Goal: Task Accomplishment & Management: Use online tool/utility

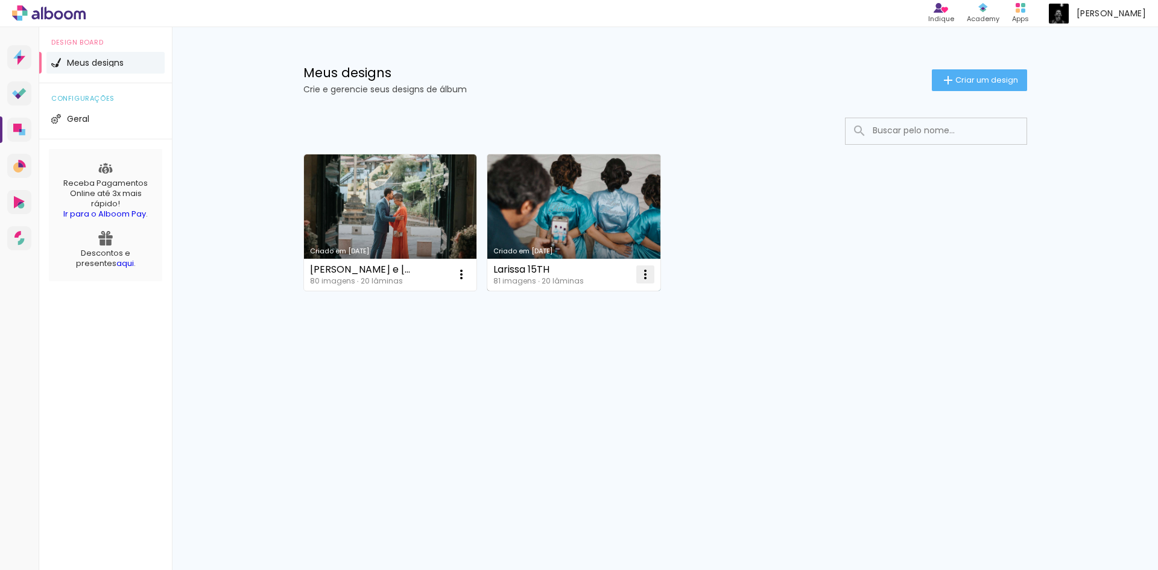
click at [645, 277] on iron-icon at bounding box center [645, 274] width 14 height 14
click at [576, 355] on span "Excluir" at bounding box center [577, 354] width 26 height 8
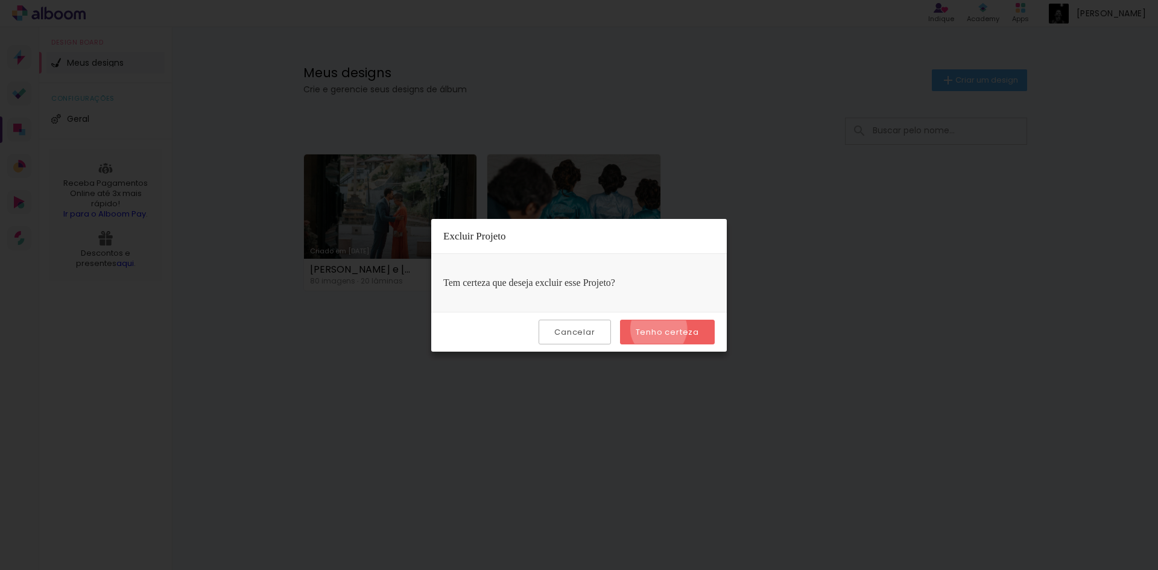
click at [0, 0] on slot "Tenho certeza" at bounding box center [0, 0] width 0 height 0
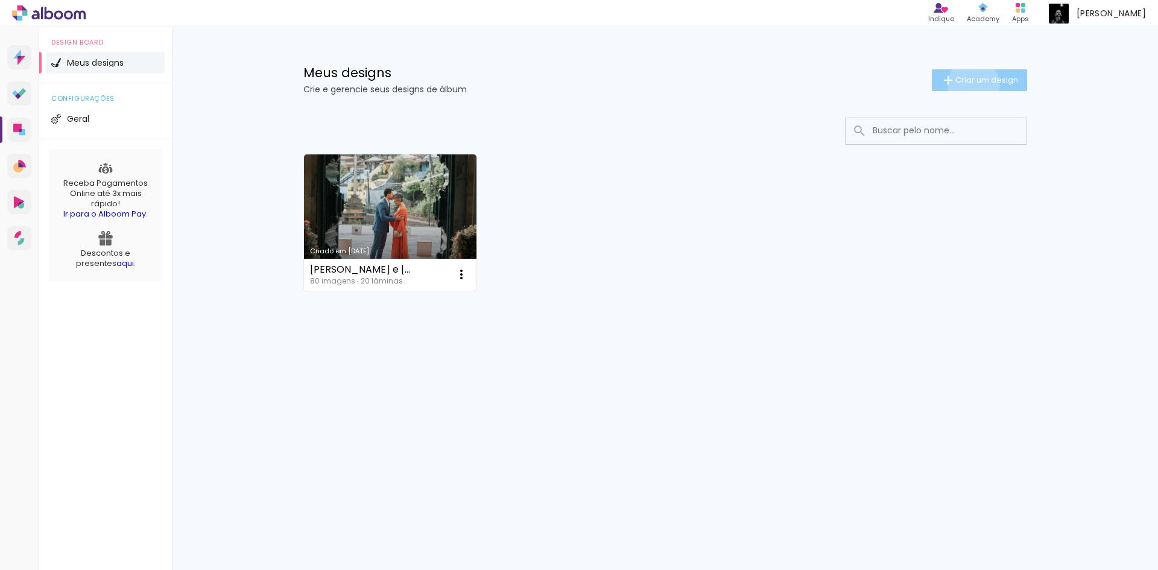
click at [971, 84] on span "Criar um design" at bounding box center [986, 80] width 63 height 8
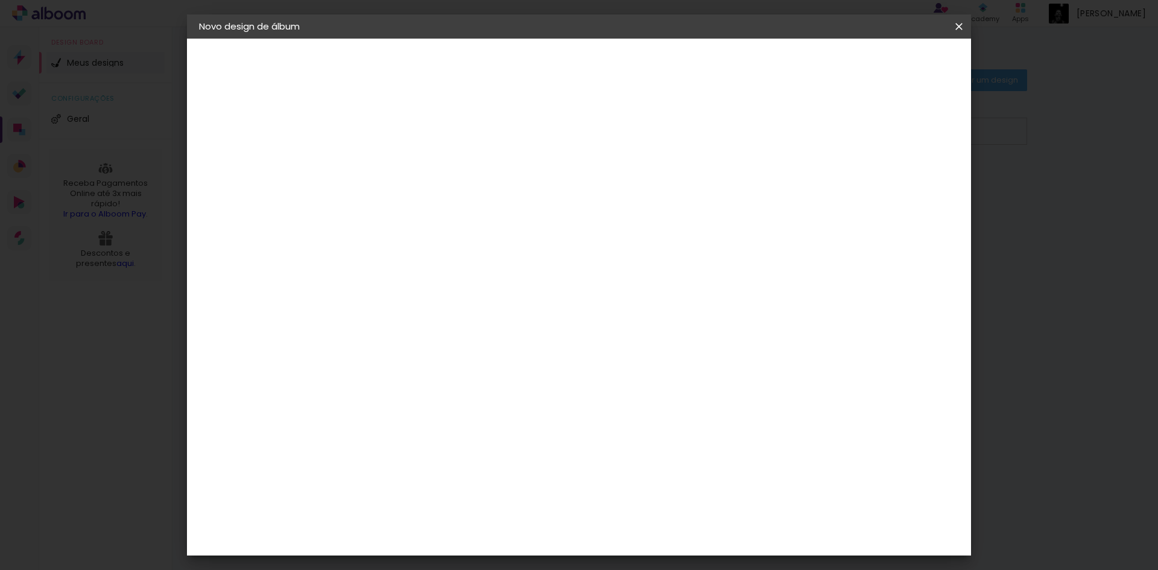
click at [396, 166] on input at bounding box center [396, 162] width 0 height 19
type input "Ana"
type paper-input "Ana"
click at [520, 68] on paper-button "Avançar" at bounding box center [490, 64] width 59 height 21
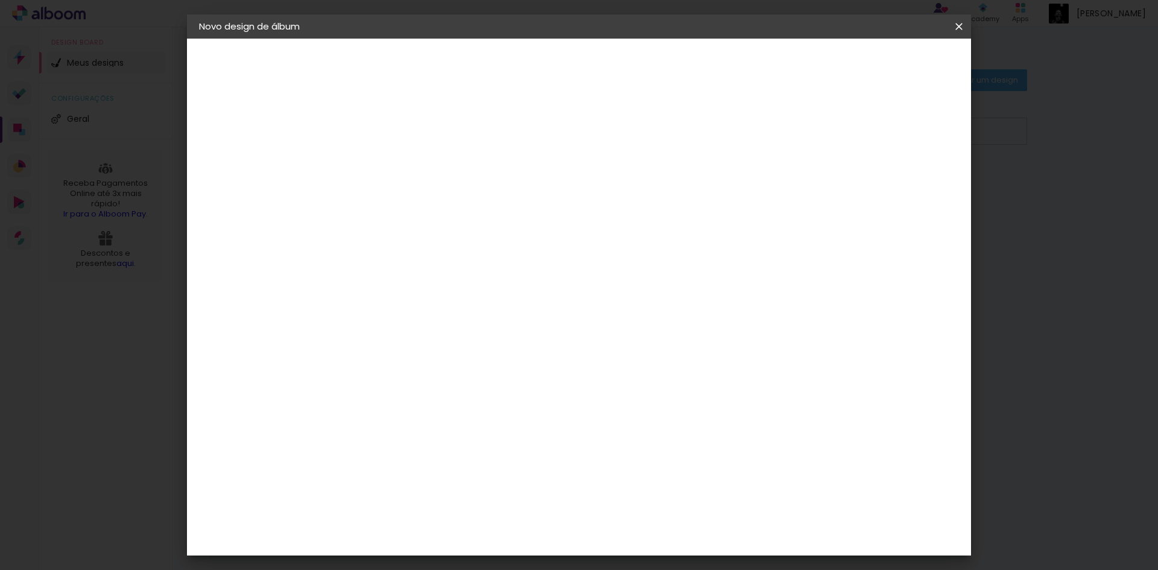
click at [0, 0] on slot "Avançar" at bounding box center [0, 0] width 0 height 0
click at [458, 203] on iron-icon at bounding box center [450, 210] width 14 height 14
click at [0, 0] on slot "Padrão" at bounding box center [0, 0] width 0 height 0
type input "Padrão"
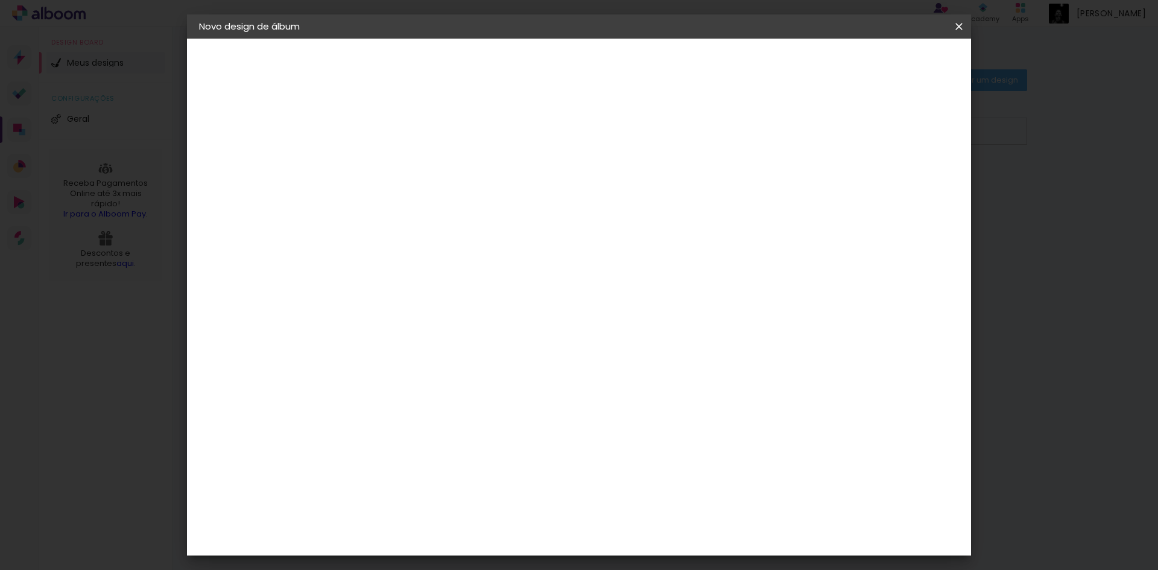
scroll to position [241, 0]
click at [478, 467] on span "30 × 30" at bounding box center [449, 483] width 56 height 32
click at [0, 0] on slot "Avançar" at bounding box center [0, 0] width 0 height 0
click at [883, 68] on span "Iniciar design" at bounding box center [855, 64] width 55 height 8
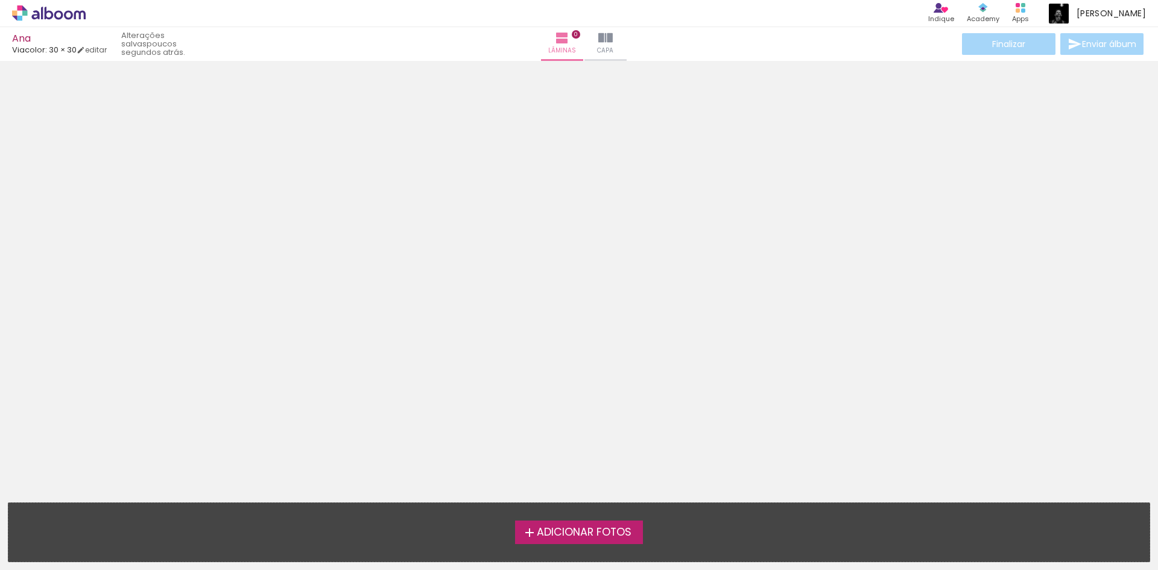
click at [594, 527] on span "Adicionar Fotos" at bounding box center [584, 532] width 95 height 11
click at [0, 0] on input "file" at bounding box center [0, 0] width 0 height 0
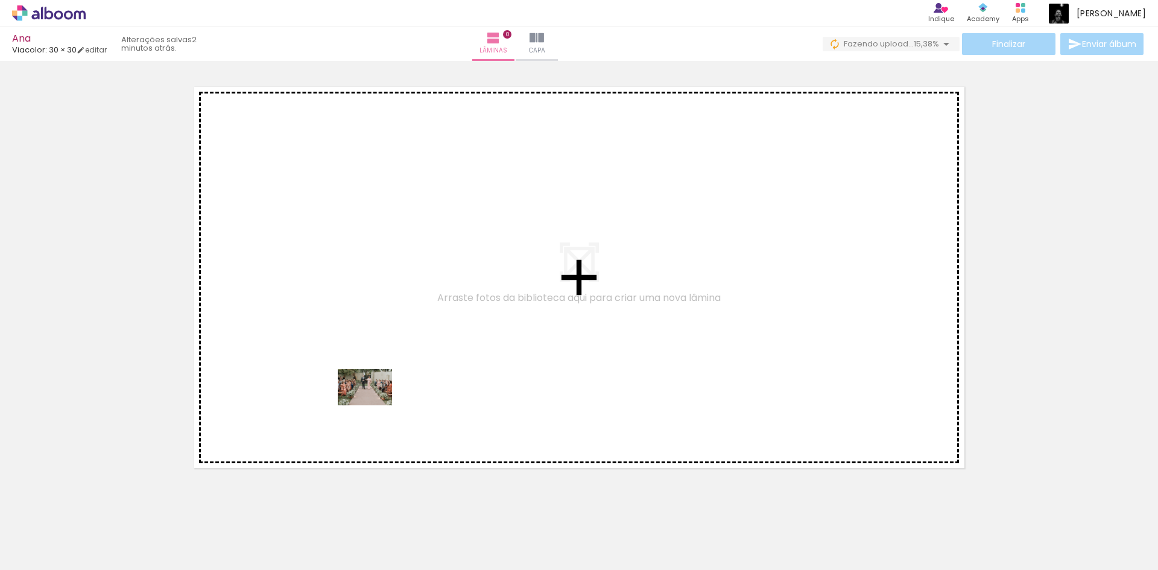
drag, startPoint x: 201, startPoint y: 534, endPoint x: 401, endPoint y: 386, distance: 248.4
click at [401, 386] on quentale-workspace at bounding box center [579, 285] width 1158 height 570
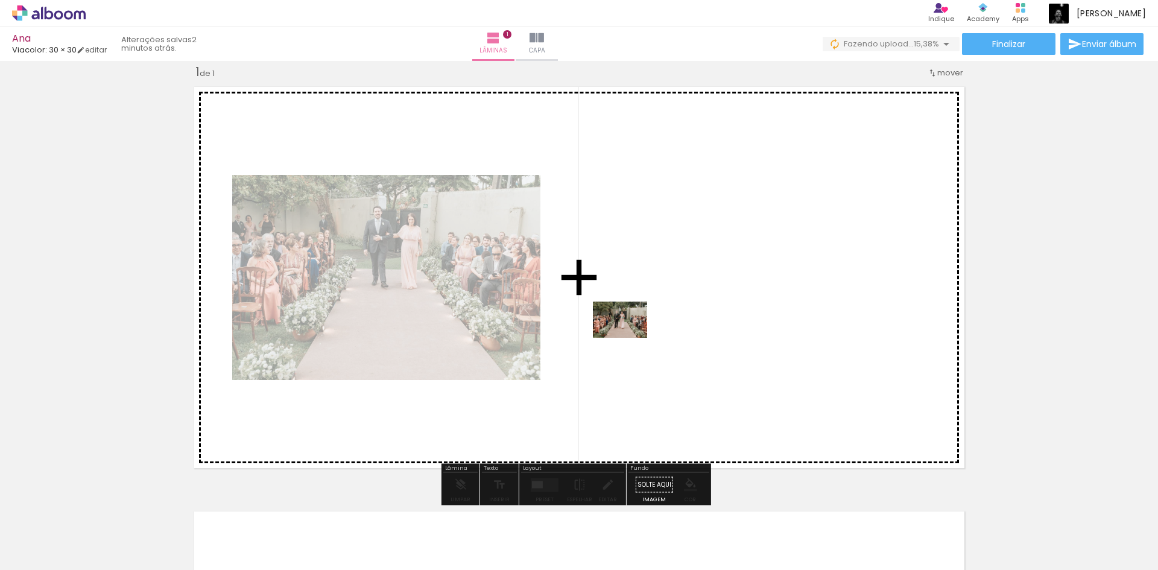
drag, startPoint x: 309, startPoint y: 539, endPoint x: 629, endPoint y: 338, distance: 377.7
click at [629, 338] on quentale-workspace at bounding box center [579, 285] width 1158 height 570
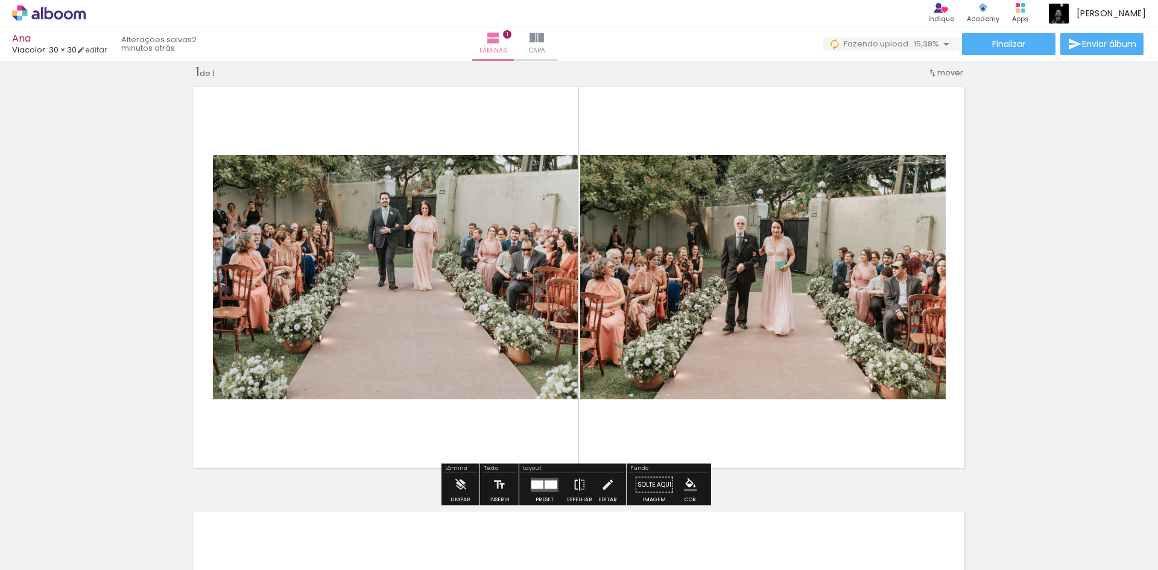
click at [577, 479] on iron-icon at bounding box center [579, 485] width 13 height 24
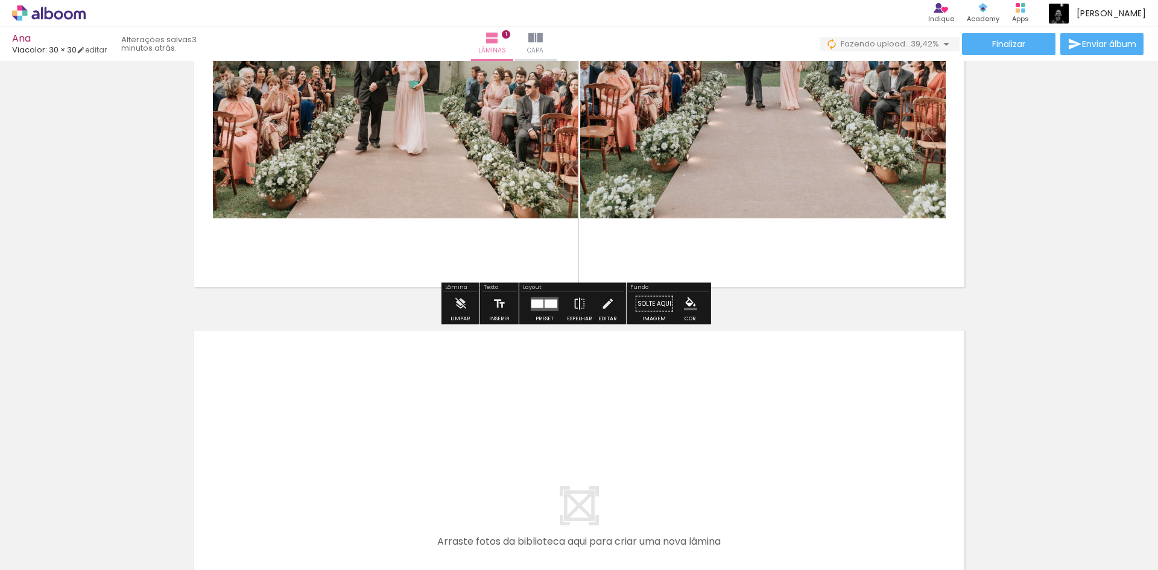
scroll to position [257, 0]
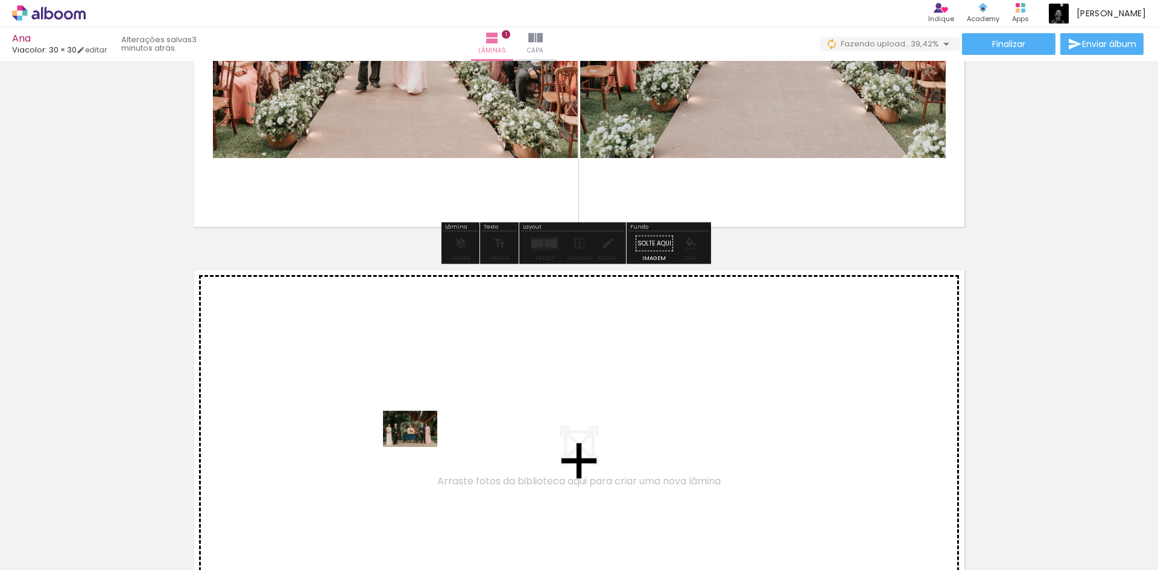
drag, startPoint x: 381, startPoint y: 536, endPoint x: 419, endPoint y: 447, distance: 97.0
click at [419, 447] on quentale-workspace at bounding box center [579, 285] width 1158 height 570
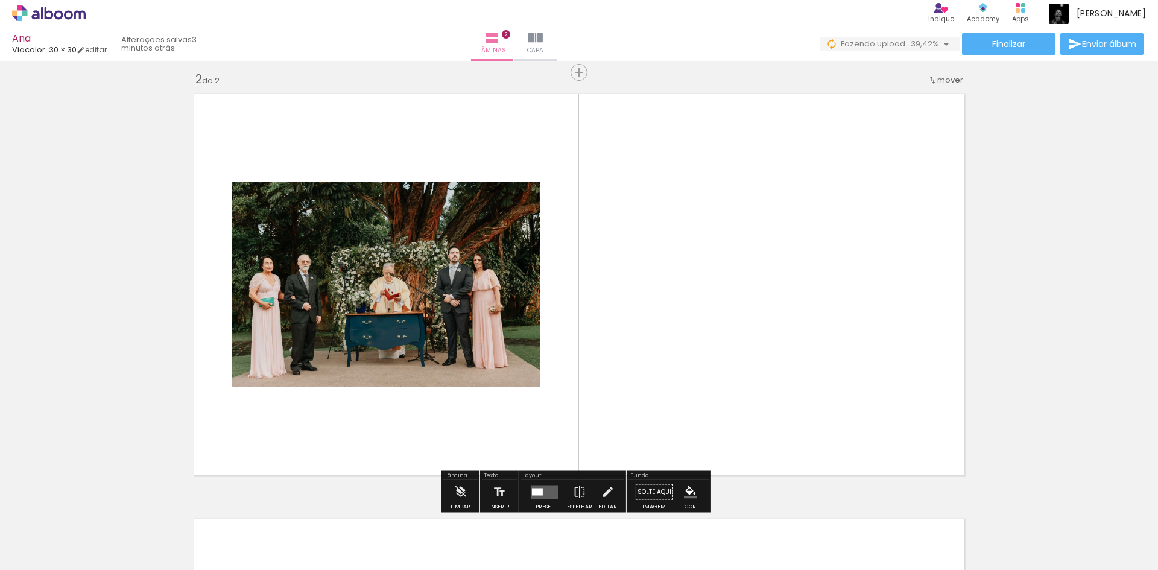
scroll to position [440, 0]
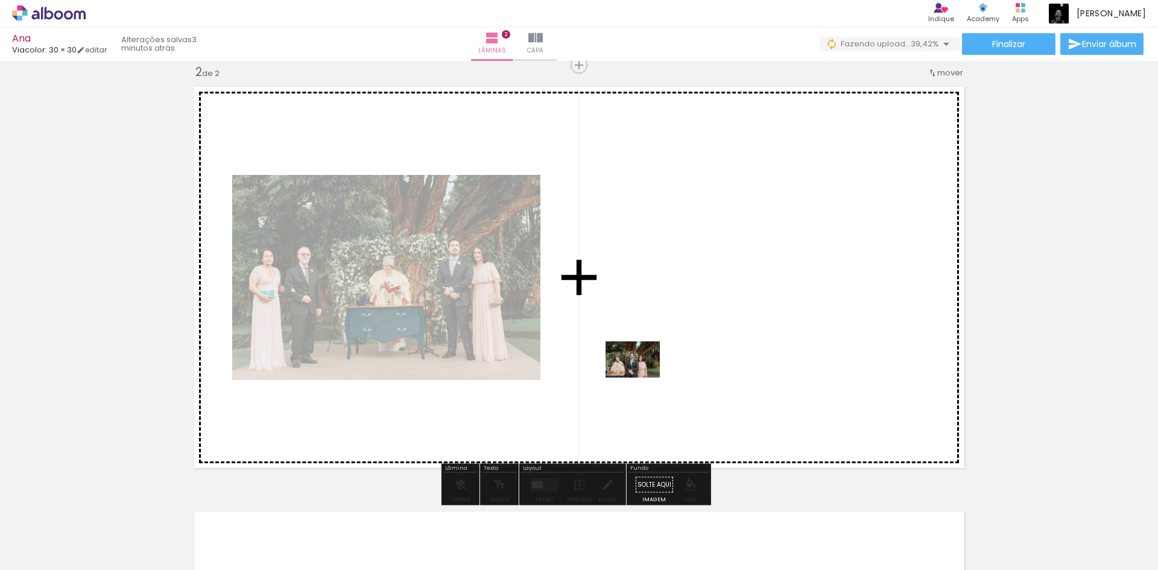
drag, startPoint x: 517, startPoint y: 544, endPoint x: 651, endPoint y: 368, distance: 221.2
click at [651, 368] on quentale-workspace at bounding box center [579, 285] width 1158 height 570
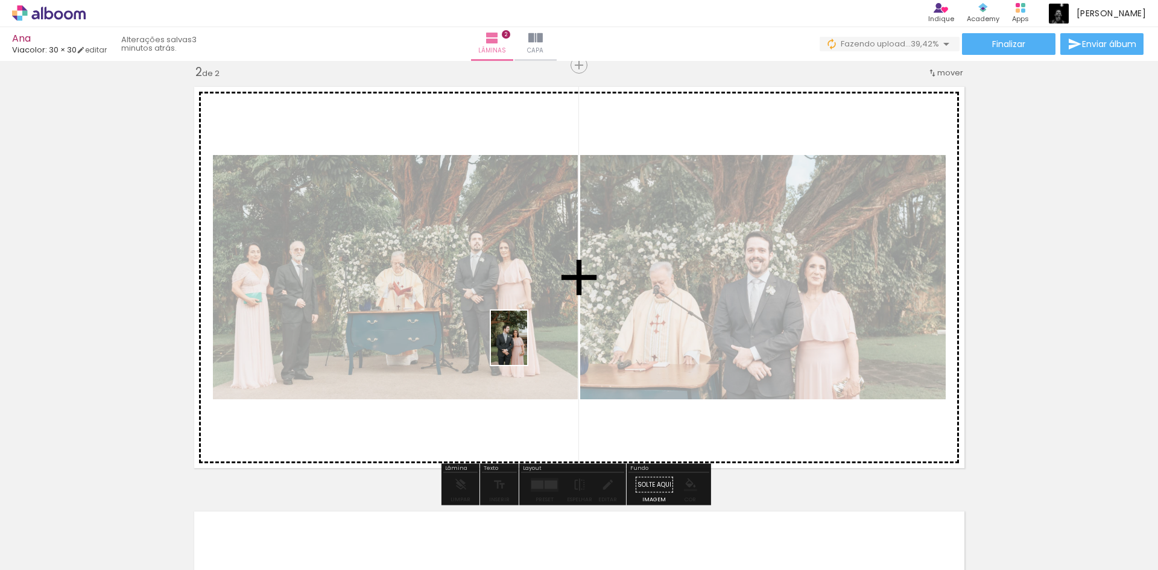
drag, startPoint x: 260, startPoint y: 547, endPoint x: 527, endPoint y: 347, distance: 334.2
click at [527, 347] on quentale-workspace at bounding box center [579, 285] width 1158 height 570
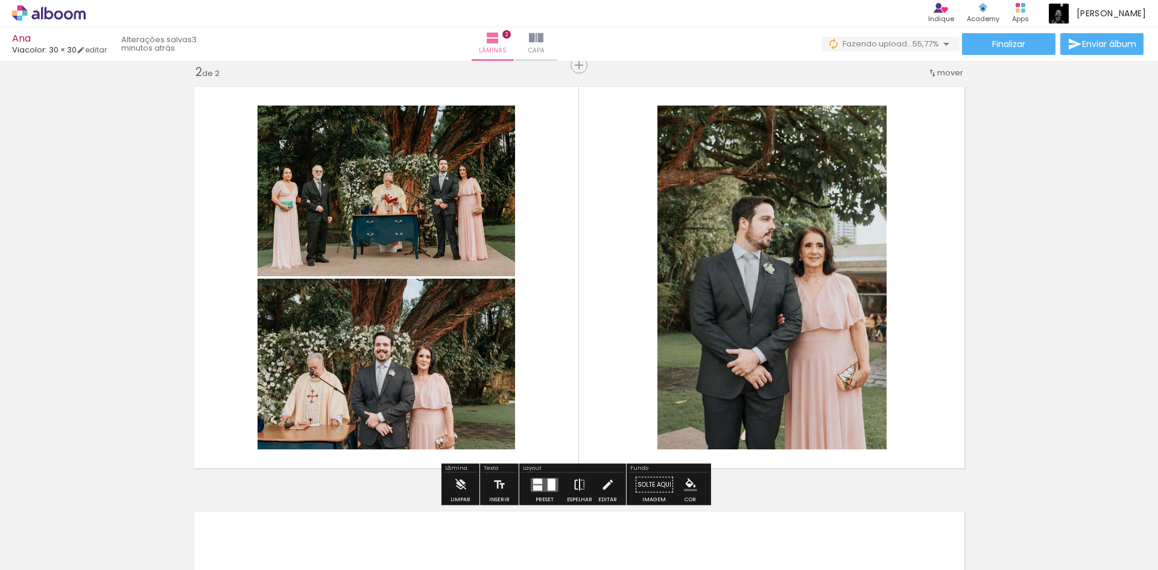
click at [574, 484] on iron-icon at bounding box center [579, 485] width 13 height 24
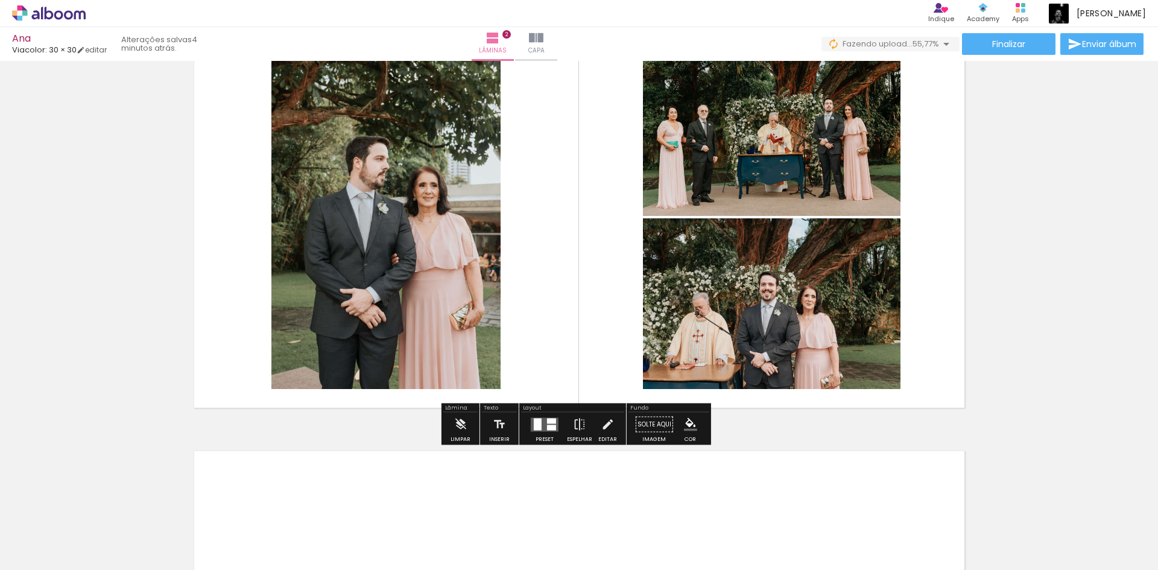
scroll to position [621, 0]
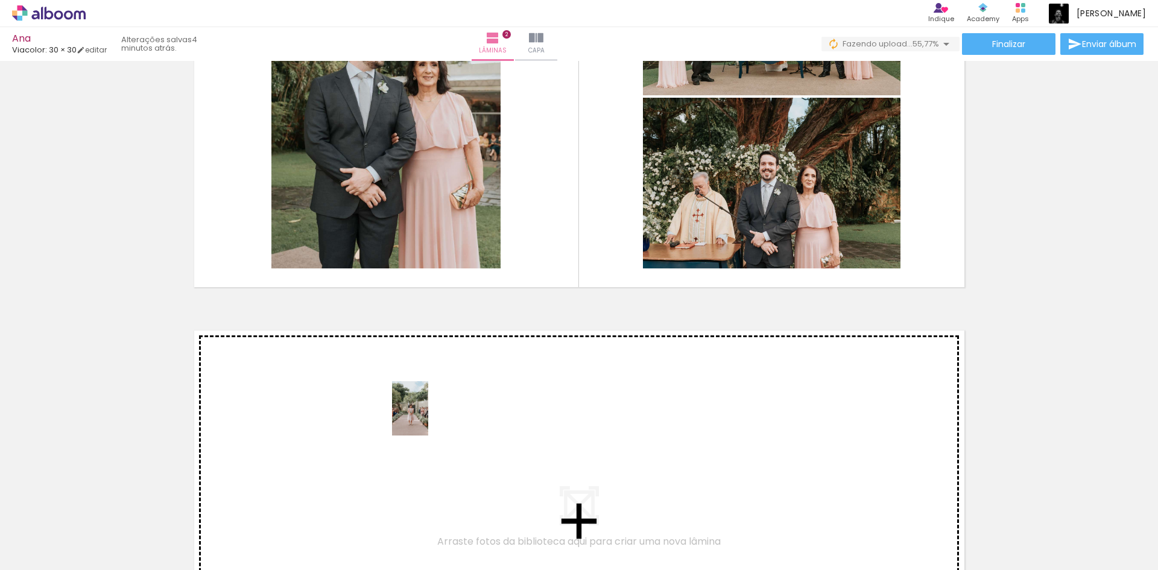
drag, startPoint x: 462, startPoint y: 537, endPoint x: 428, endPoint y: 417, distance: 124.2
click at [428, 417] on quentale-workspace at bounding box center [579, 285] width 1158 height 570
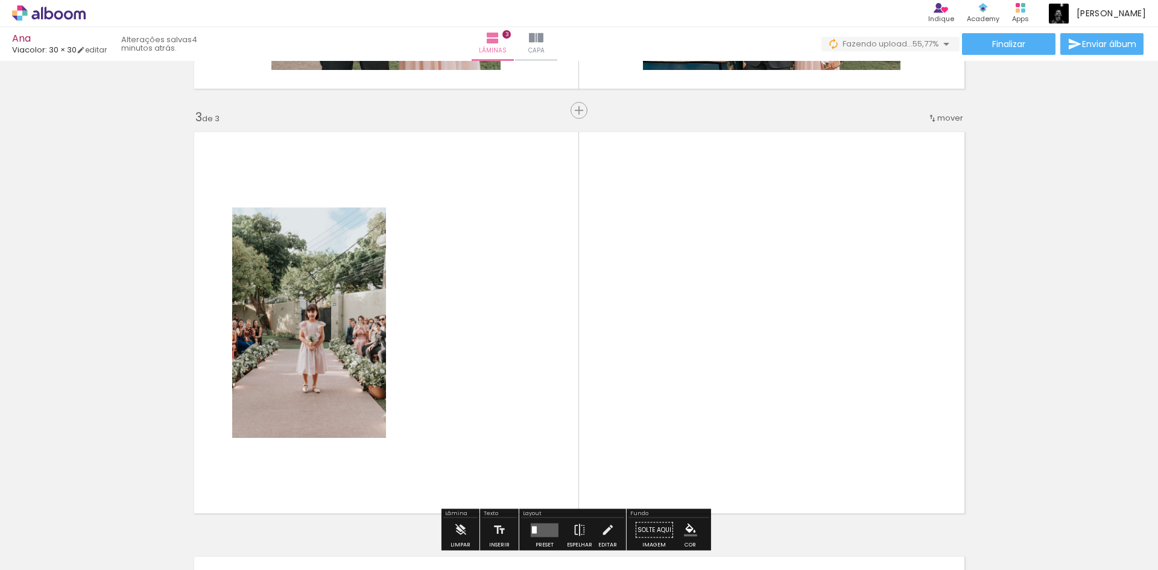
scroll to position [865, 0]
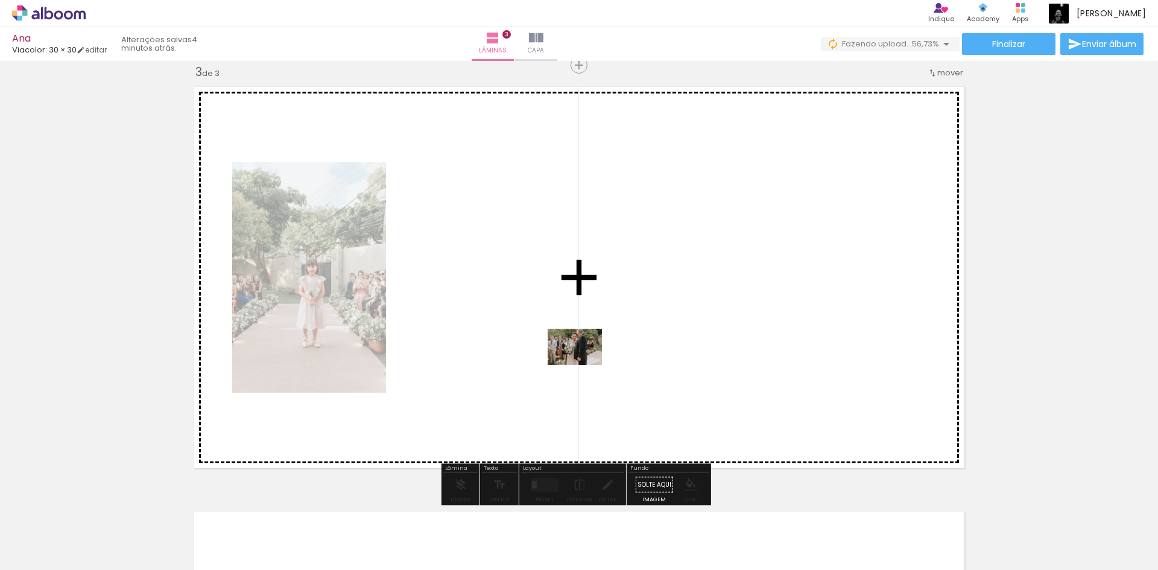
drag, startPoint x: 599, startPoint y: 530, endPoint x: 584, endPoint y: 365, distance: 165.9
click at [584, 365] on quentale-workspace at bounding box center [579, 285] width 1158 height 570
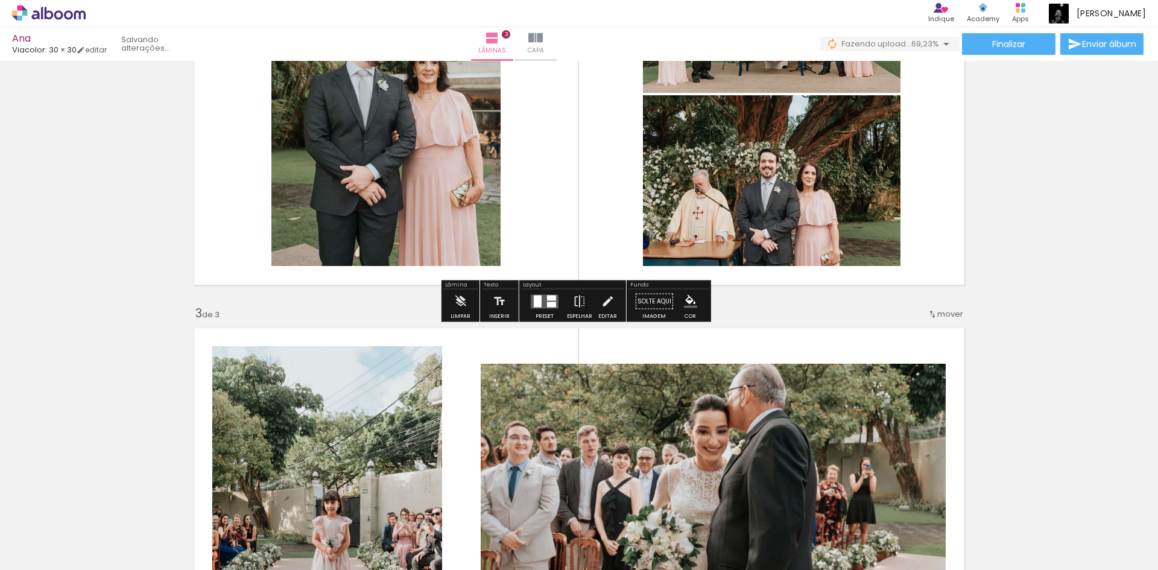
scroll to position [684, 0]
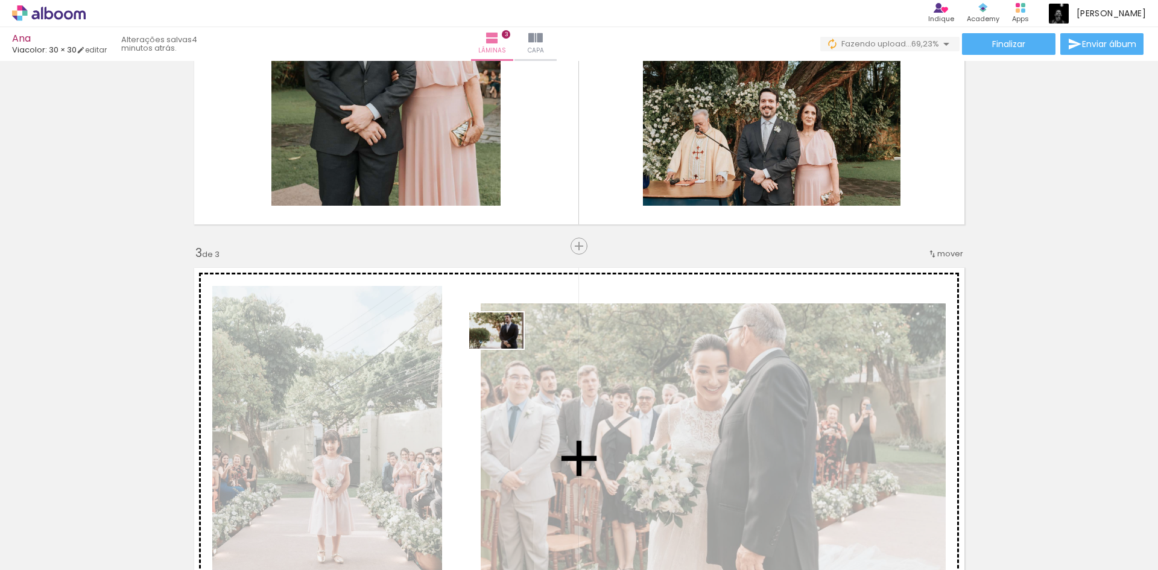
drag, startPoint x: 541, startPoint y: 537, endPoint x: 505, endPoint y: 349, distance: 191.5
click at [505, 349] on quentale-workspace at bounding box center [579, 285] width 1158 height 570
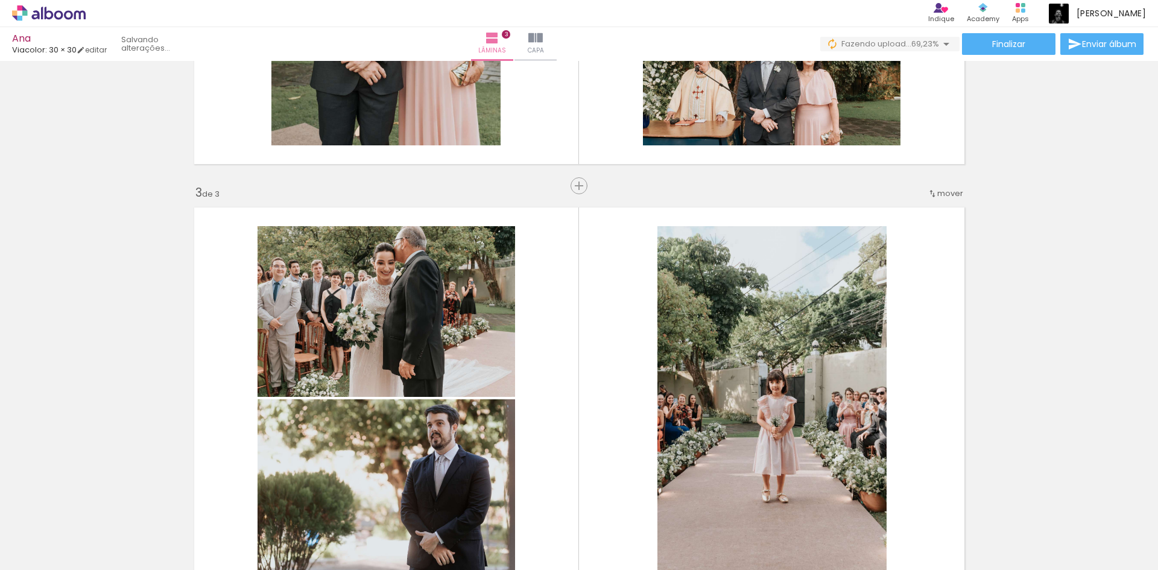
scroll to position [804, 0]
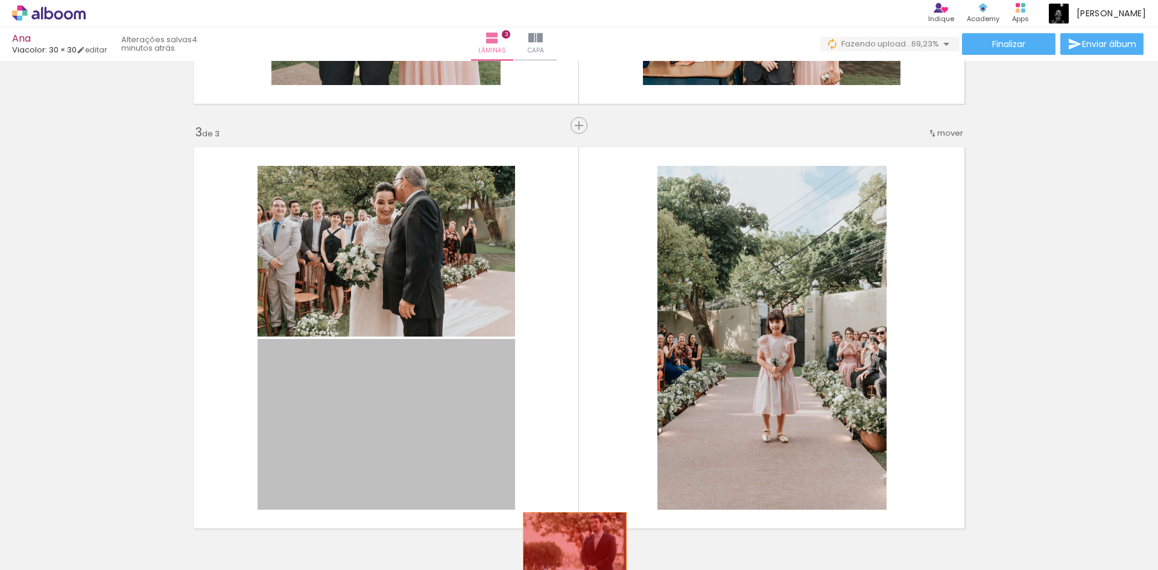
drag, startPoint x: 381, startPoint y: 425, endPoint x: 570, endPoint y: 546, distance: 224.3
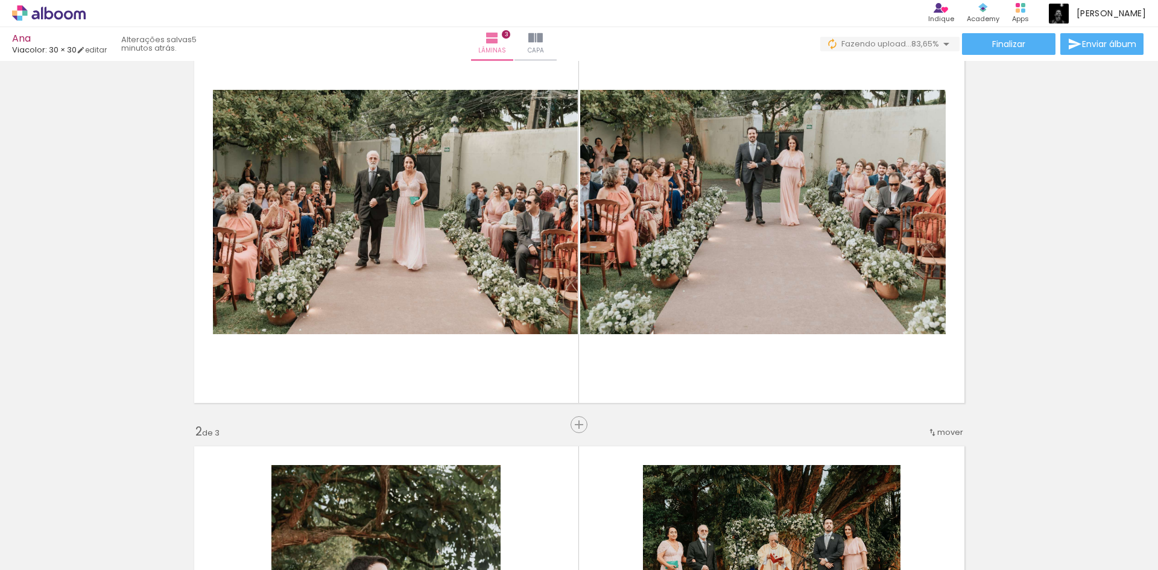
scroll to position [0, 0]
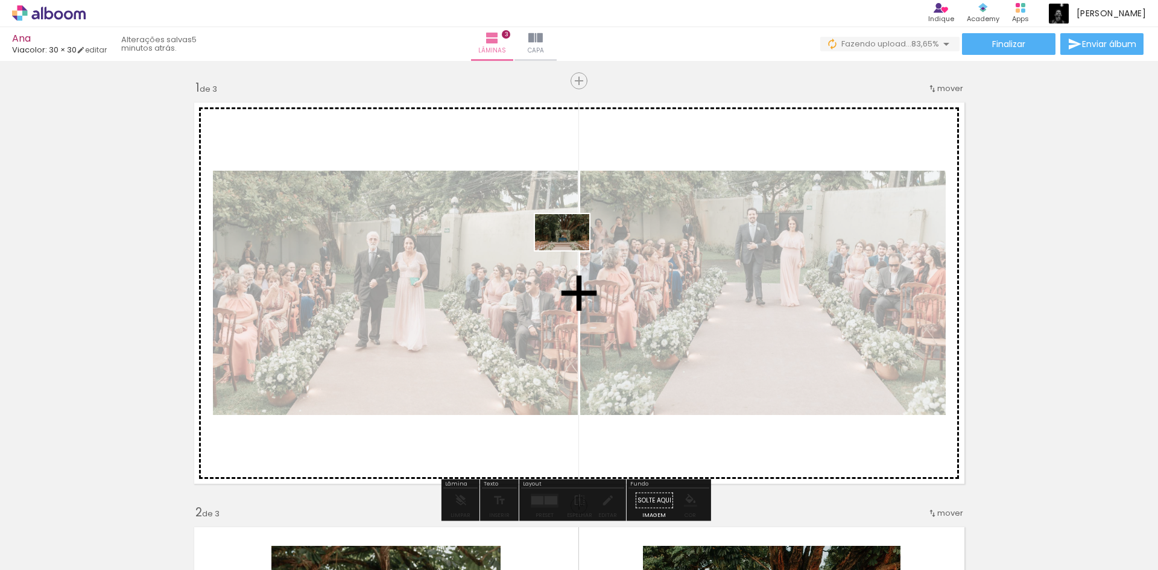
drag, startPoint x: 717, startPoint y: 535, endPoint x: 571, endPoint y: 250, distance: 320.4
click at [571, 250] on quentale-workspace at bounding box center [579, 285] width 1158 height 570
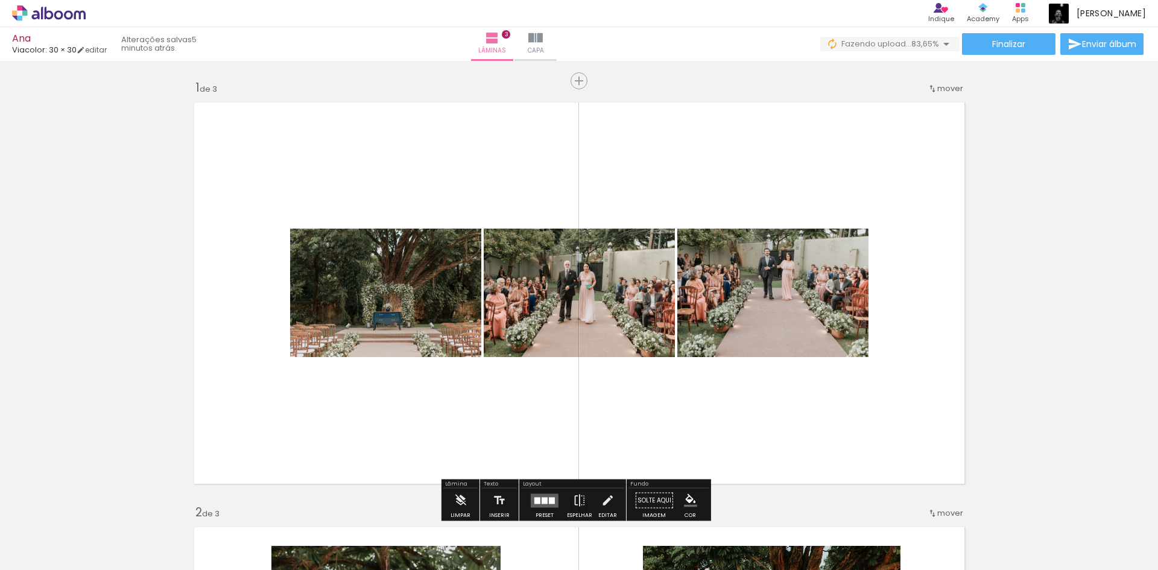
scroll to position [60, 0]
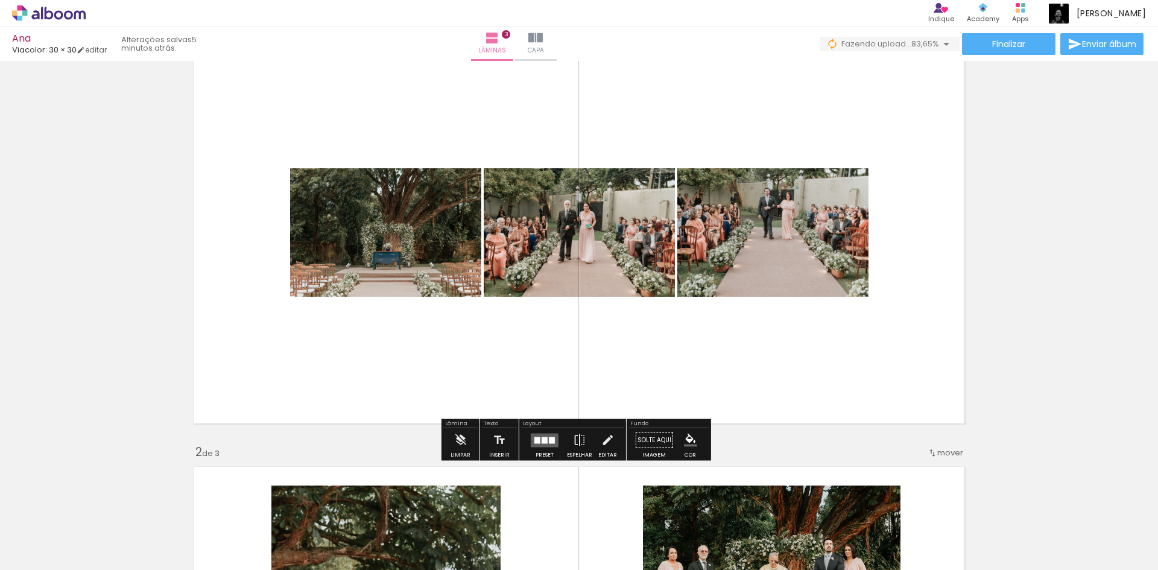
click at [541, 446] on quentale-layouter at bounding box center [545, 440] width 28 height 14
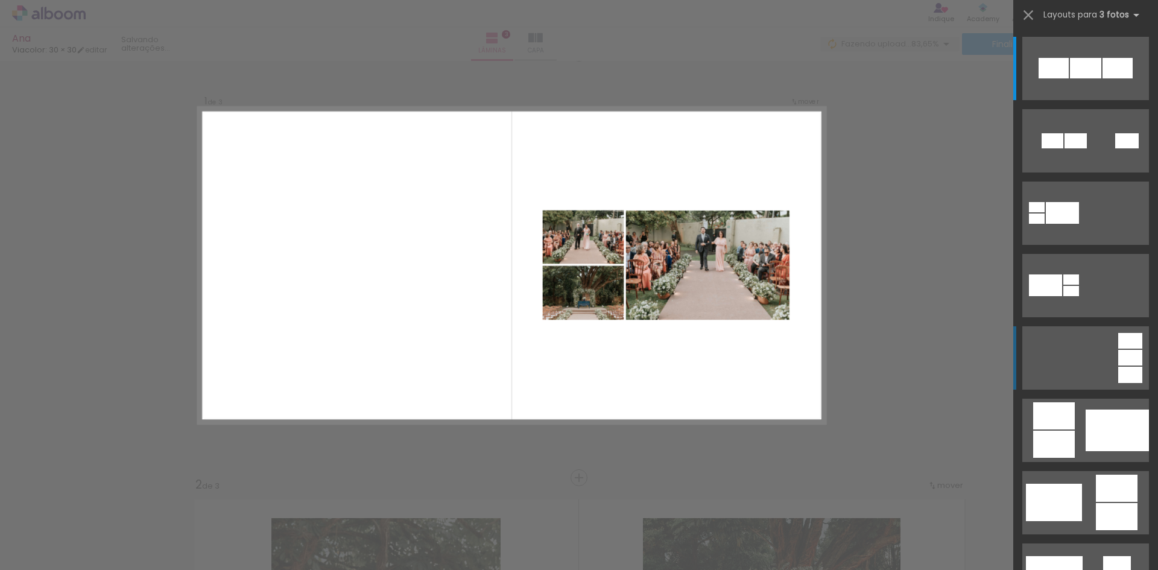
scroll to position [15, 0]
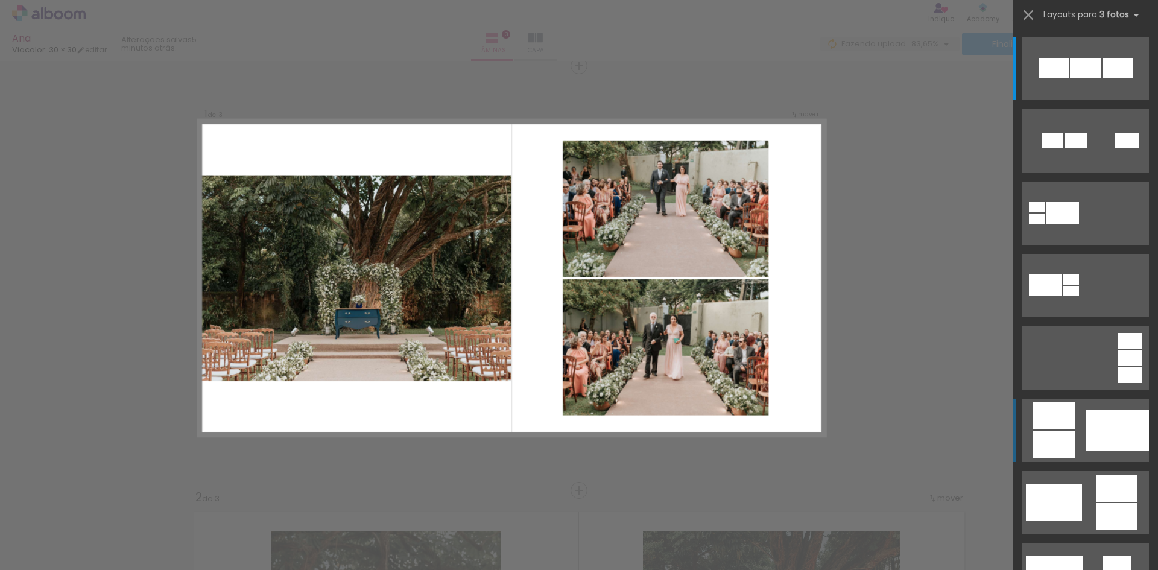
click at [1070, 424] on div at bounding box center [1054, 415] width 42 height 27
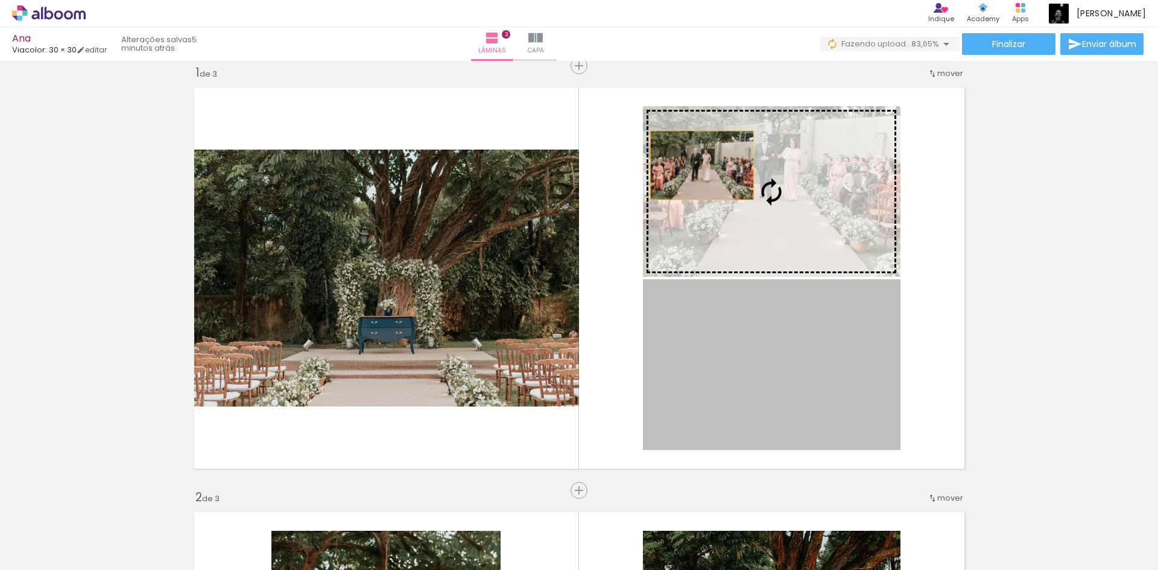
drag, startPoint x: 695, startPoint y: 366, endPoint x: 697, endPoint y: 165, distance: 200.8
click at [0, 0] on slot at bounding box center [0, 0] width 0 height 0
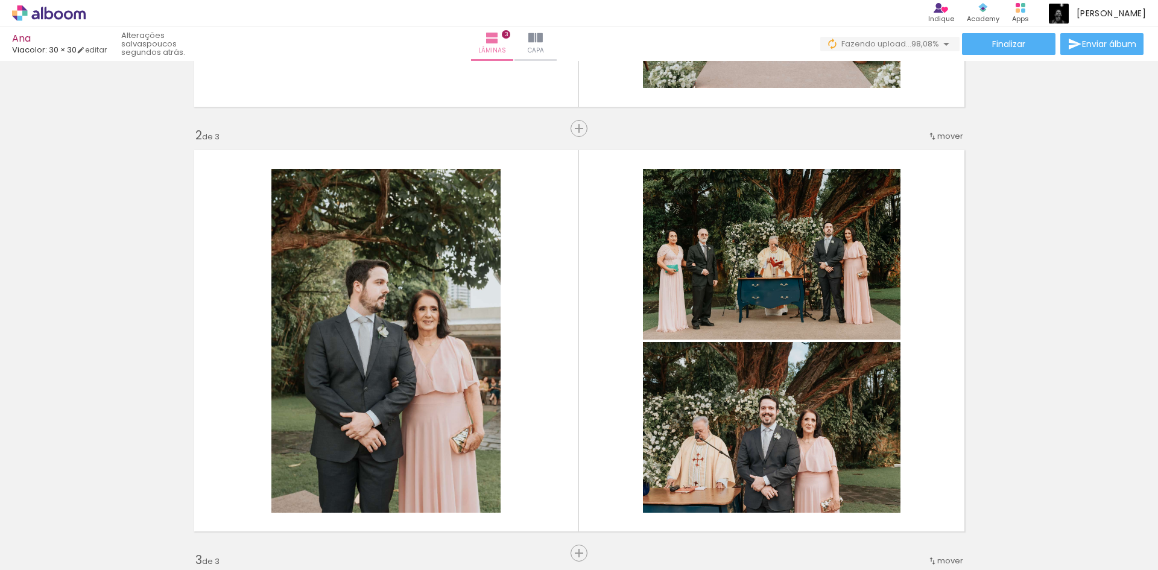
scroll to position [497, 0]
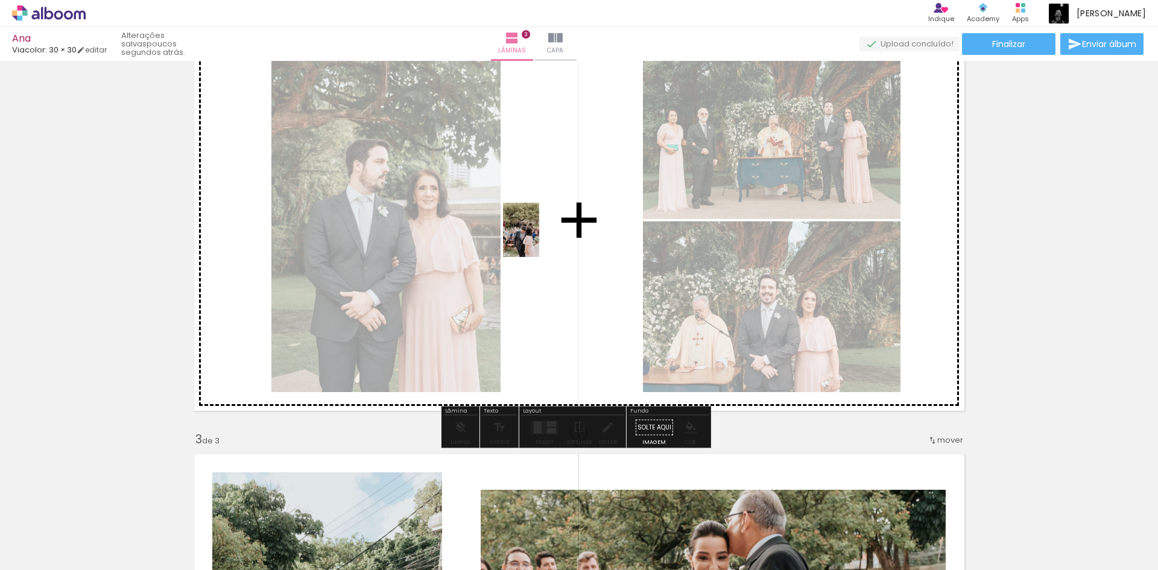
drag, startPoint x: 503, startPoint y: 541, endPoint x: 539, endPoint y: 239, distance: 304.8
click at [539, 239] on quentale-workspace at bounding box center [579, 285] width 1158 height 570
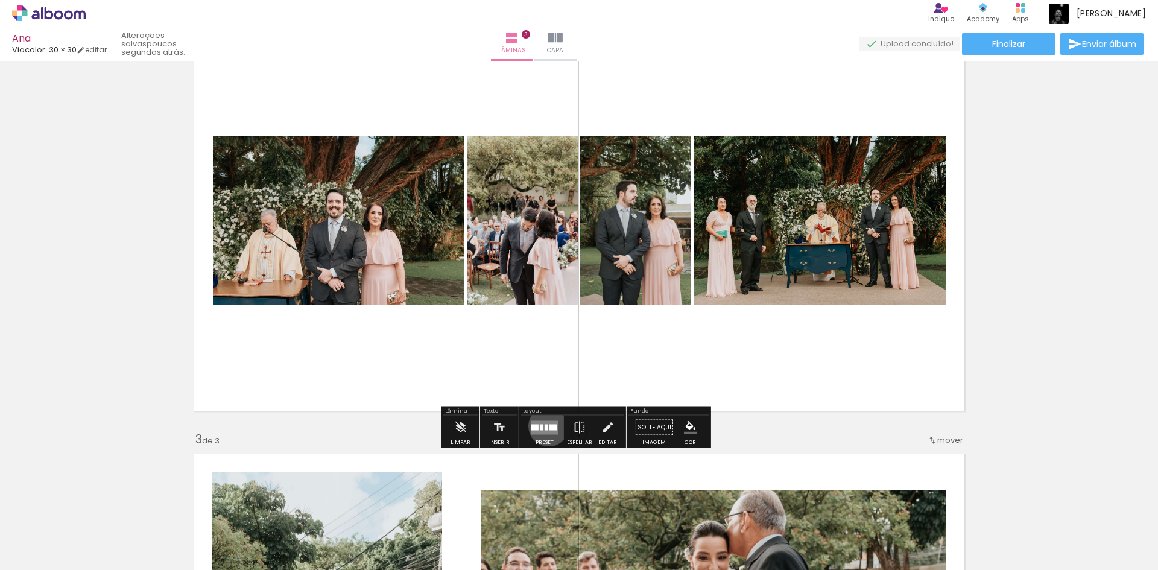
click at [546, 426] on quentale-layouter at bounding box center [545, 427] width 28 height 14
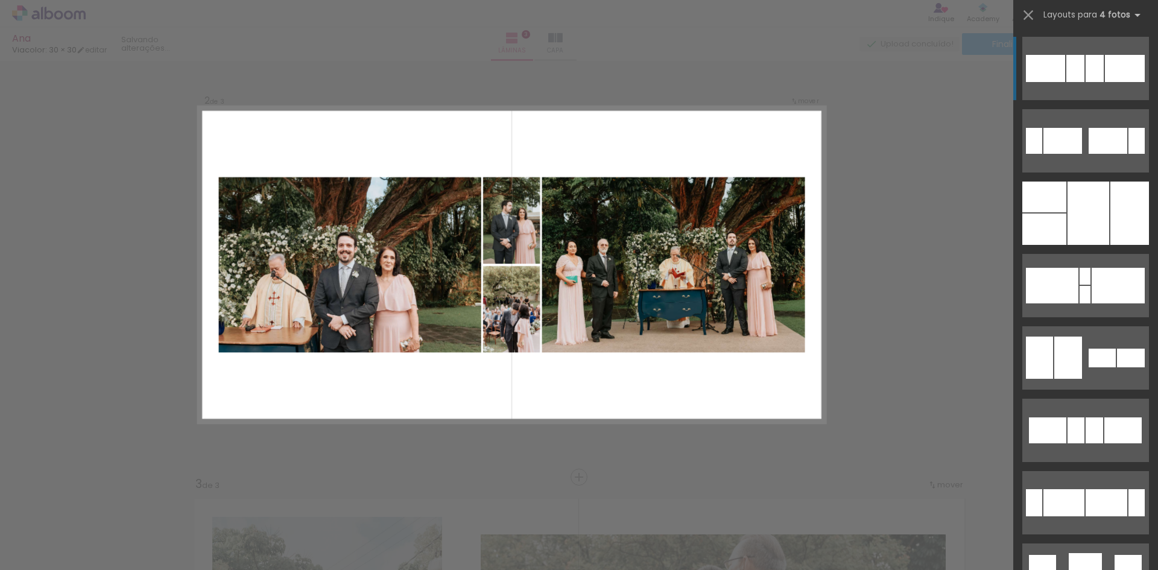
scroll to position [440, 0]
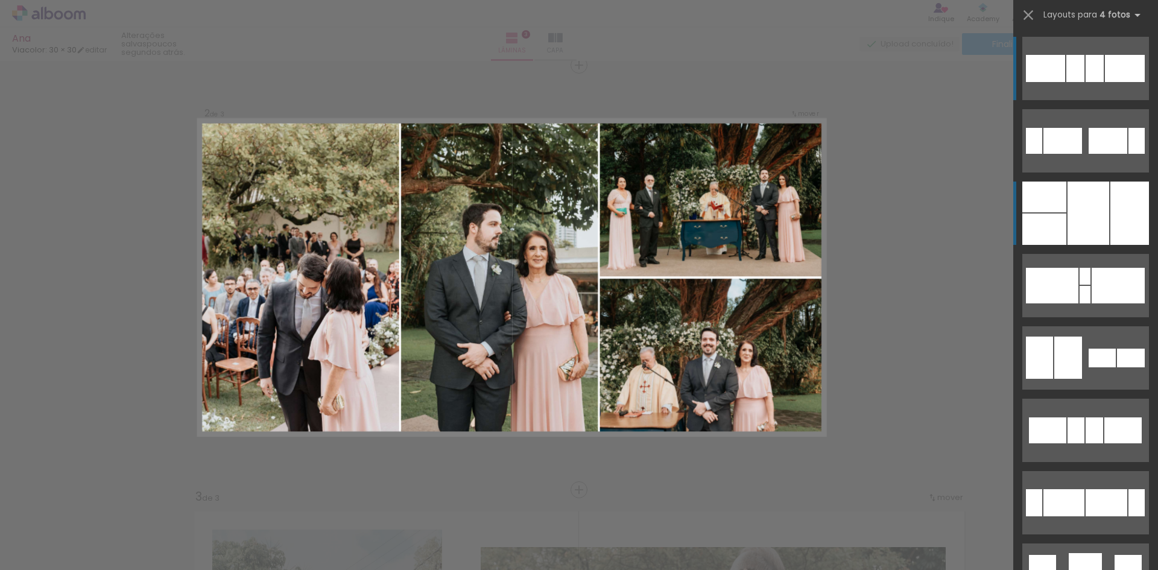
click at [1068, 211] on div at bounding box center [1088, 212] width 42 height 63
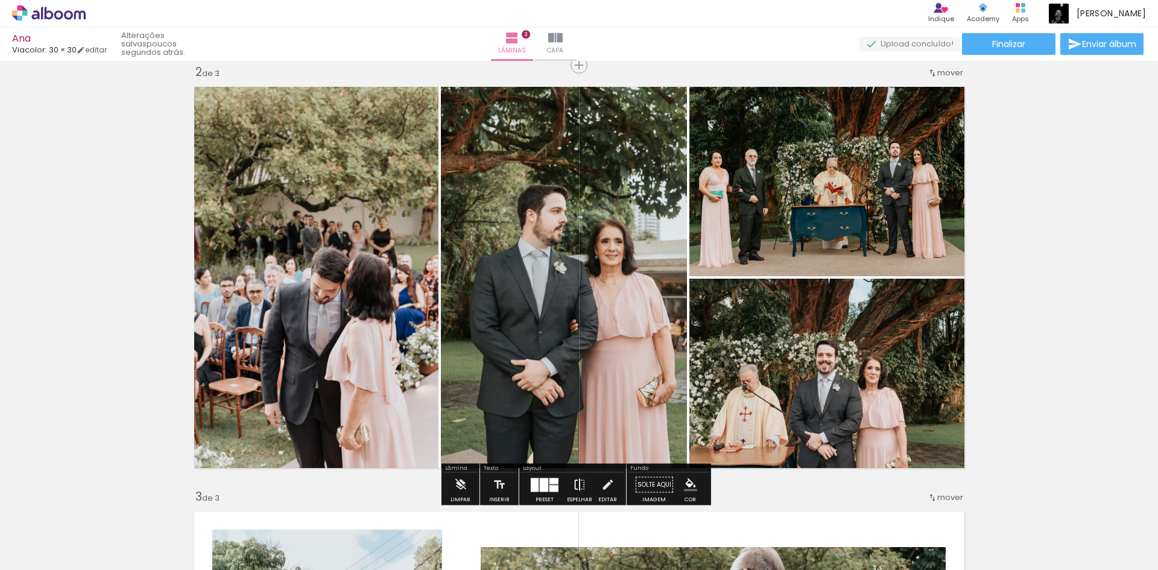
click at [573, 487] on iron-icon at bounding box center [579, 485] width 13 height 24
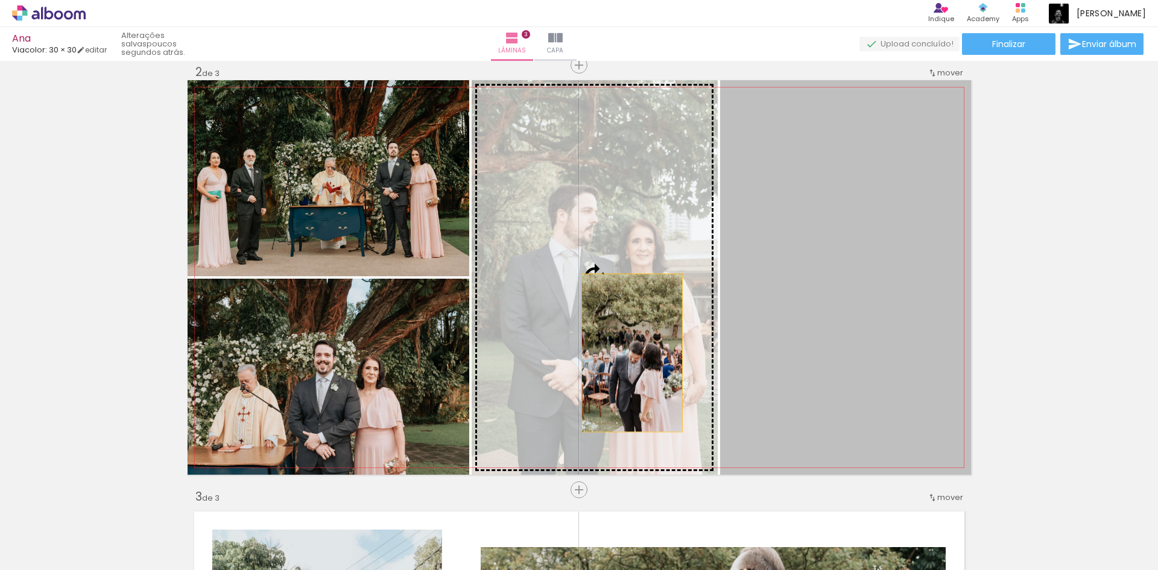
drag, startPoint x: 764, startPoint y: 360, endPoint x: 627, endPoint y: 353, distance: 137.1
click at [0, 0] on slot at bounding box center [0, 0] width 0 height 0
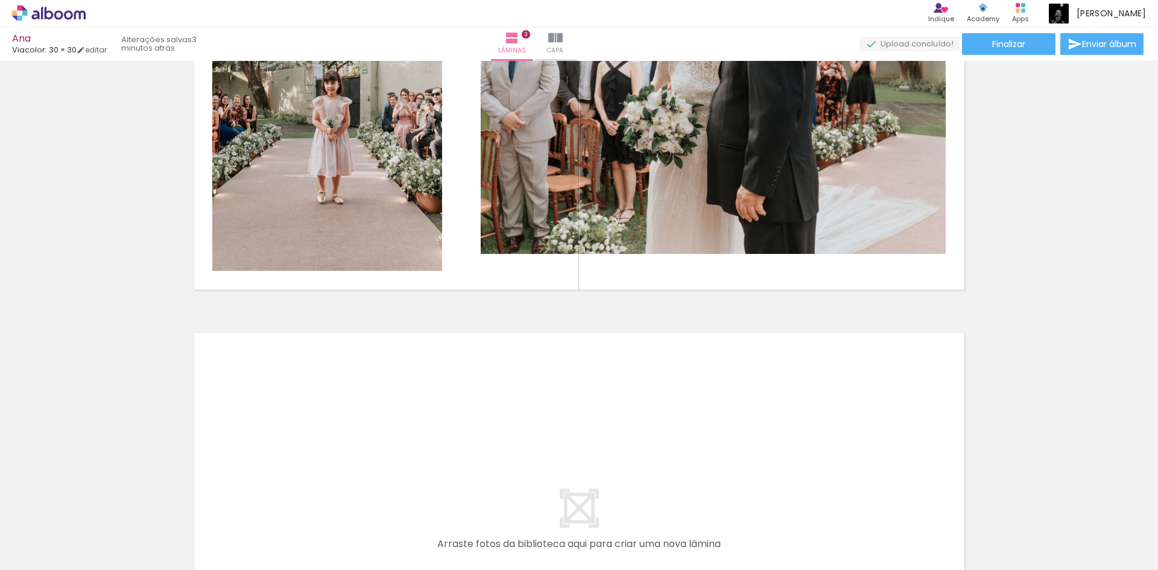
scroll to position [1103, 0]
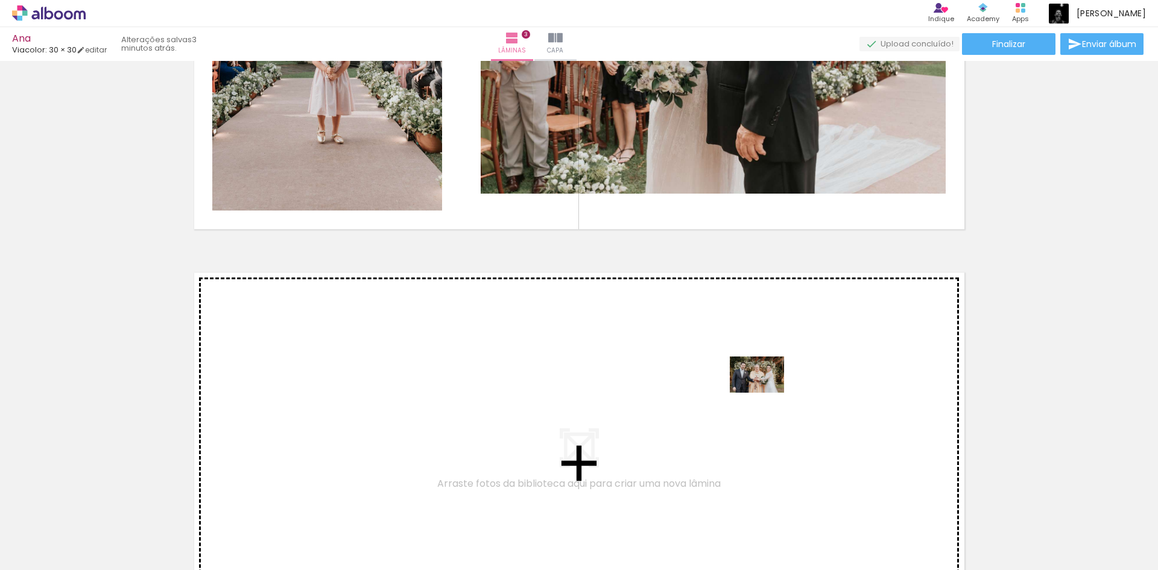
drag, startPoint x: 763, startPoint y: 534, endPoint x: 766, endPoint y: 393, distance: 141.7
click at [766, 393] on quentale-workspace at bounding box center [579, 285] width 1158 height 570
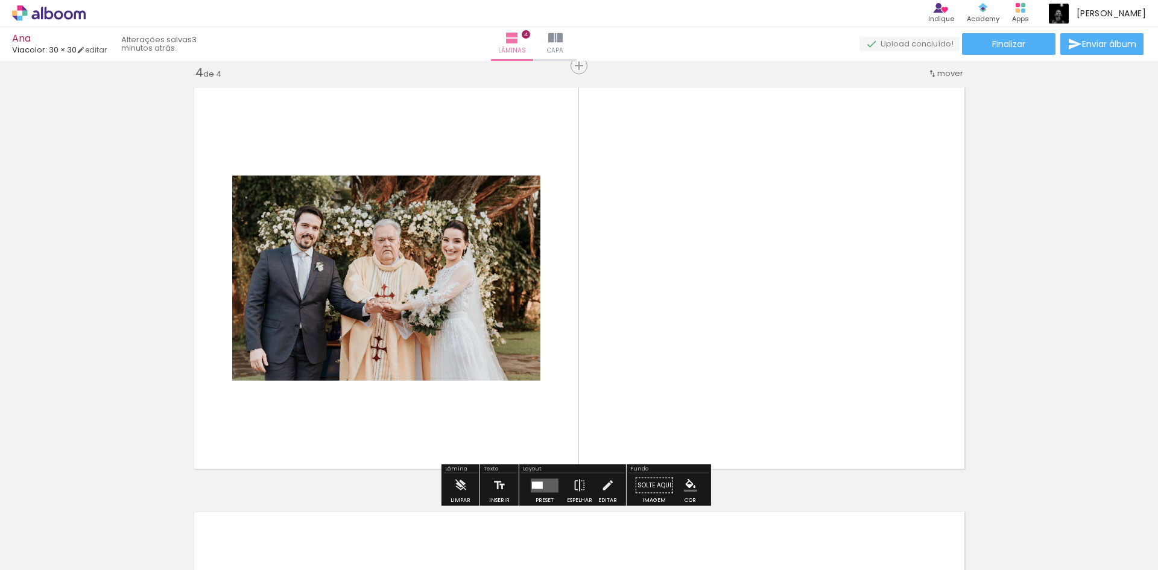
scroll to position [1289, 0]
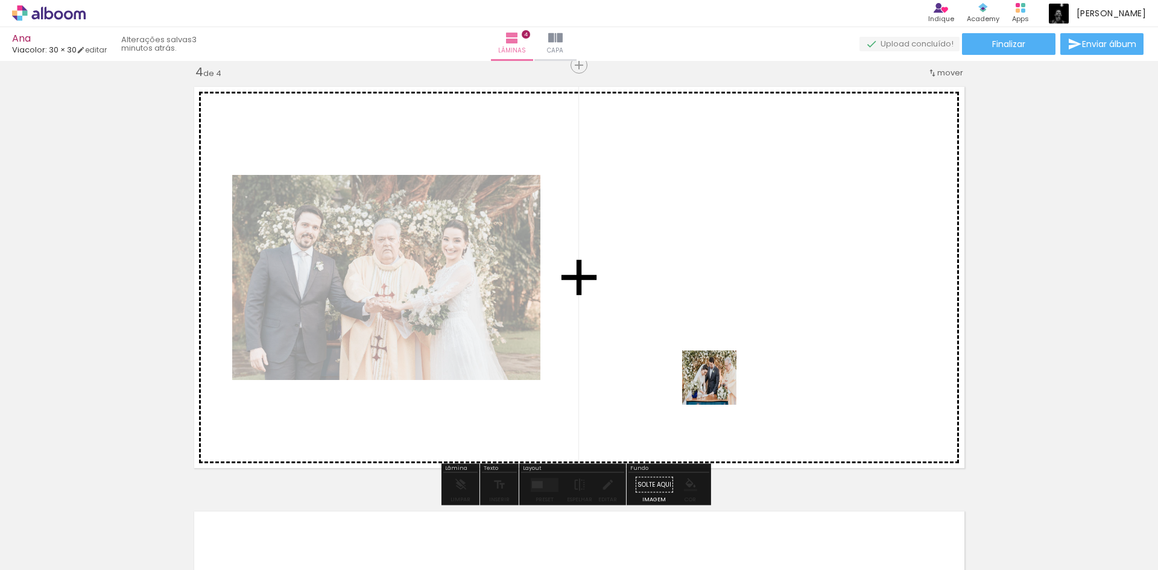
drag, startPoint x: 707, startPoint y: 537, endPoint x: 719, endPoint y: 382, distance: 156.1
click at [719, 382] on quentale-workspace at bounding box center [579, 285] width 1158 height 570
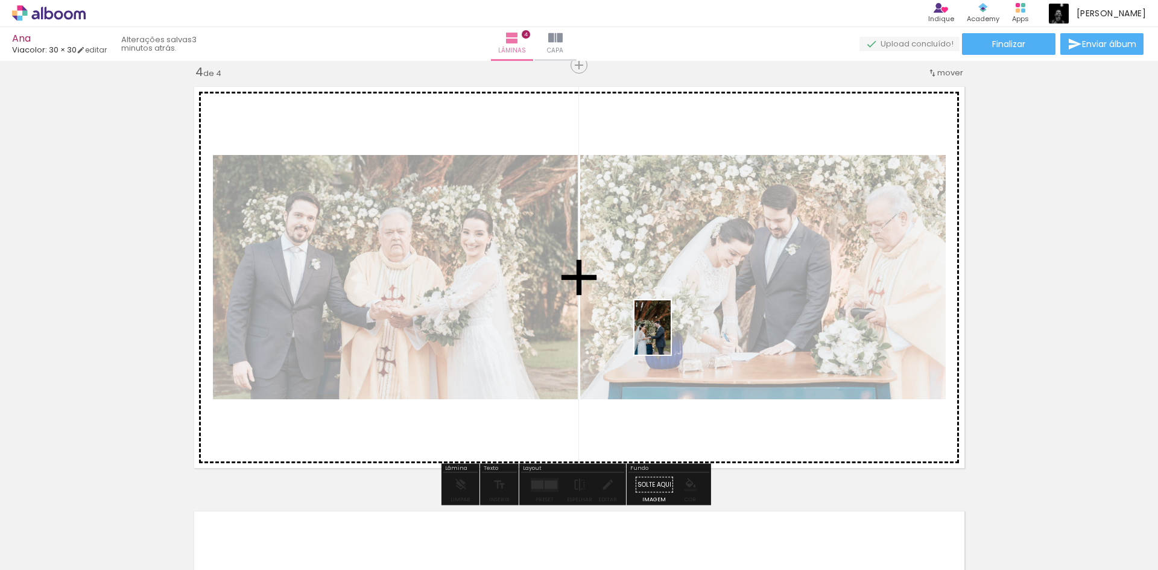
drag, startPoint x: 637, startPoint y: 545, endPoint x: 670, endPoint y: 336, distance: 211.2
click at [670, 336] on quentale-workspace at bounding box center [579, 285] width 1158 height 570
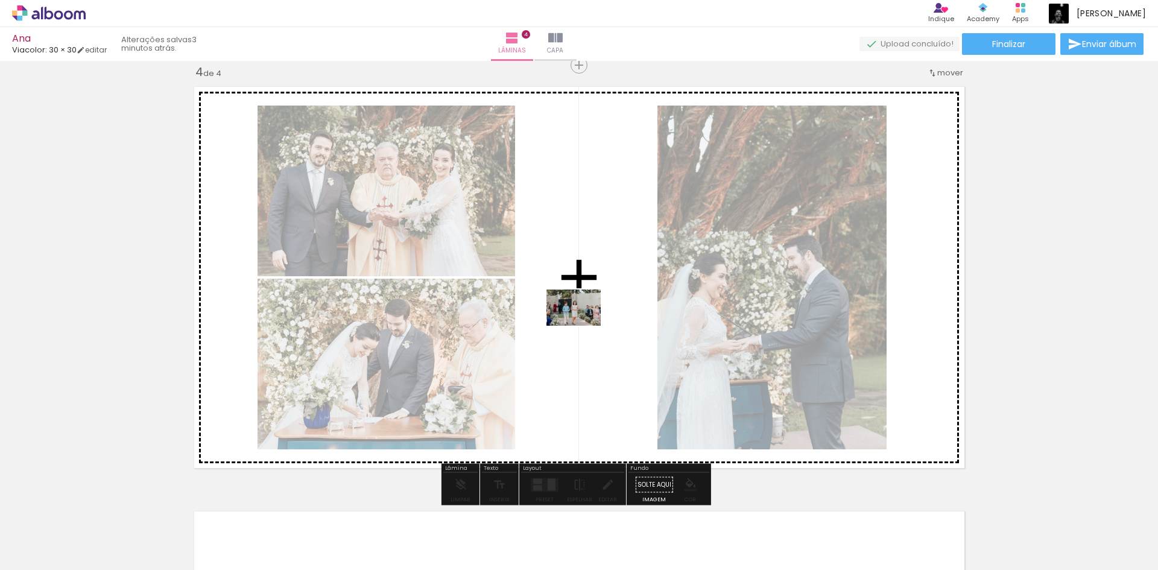
drag, startPoint x: 567, startPoint y: 534, endPoint x: 582, endPoint y: 326, distance: 209.2
click at [582, 326] on quentale-workspace at bounding box center [579, 285] width 1158 height 570
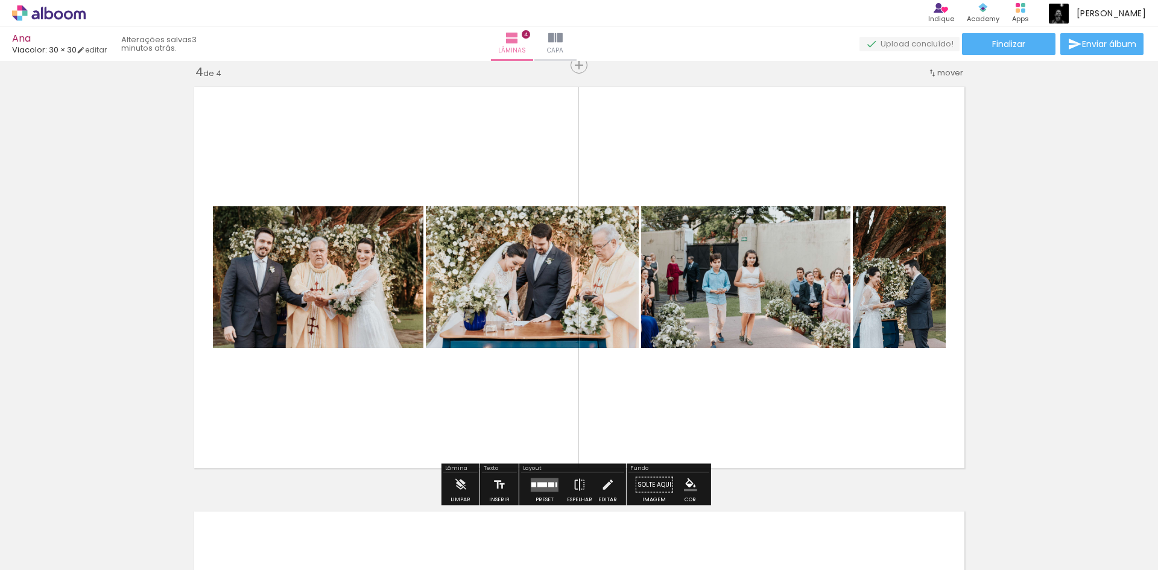
click at [540, 486] on div at bounding box center [542, 484] width 10 height 5
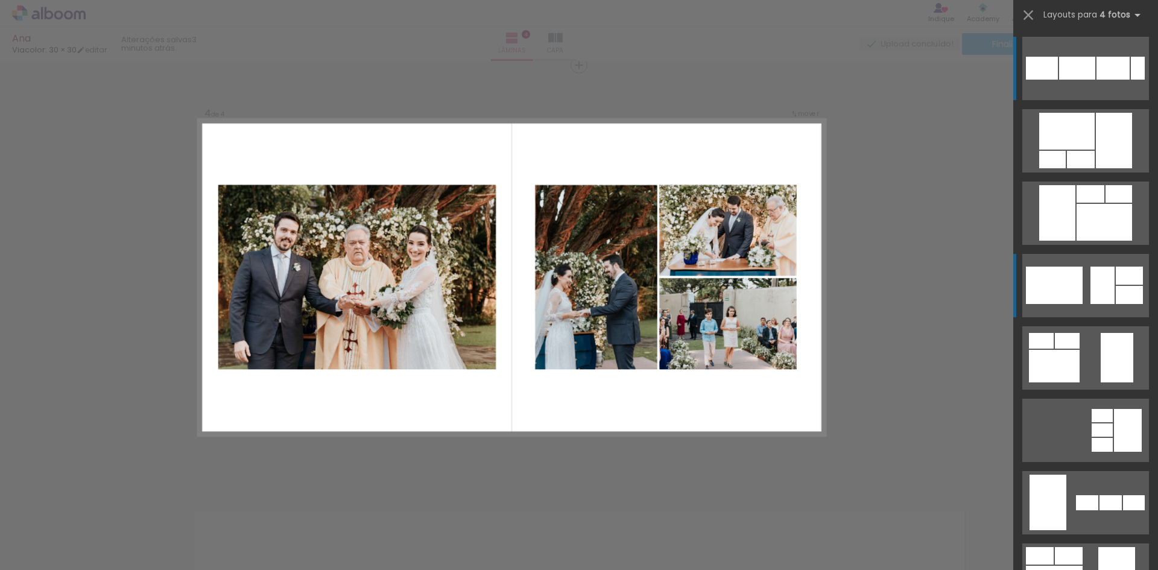
click at [1082, 277] on quentale-layouter at bounding box center [1085, 285] width 127 height 63
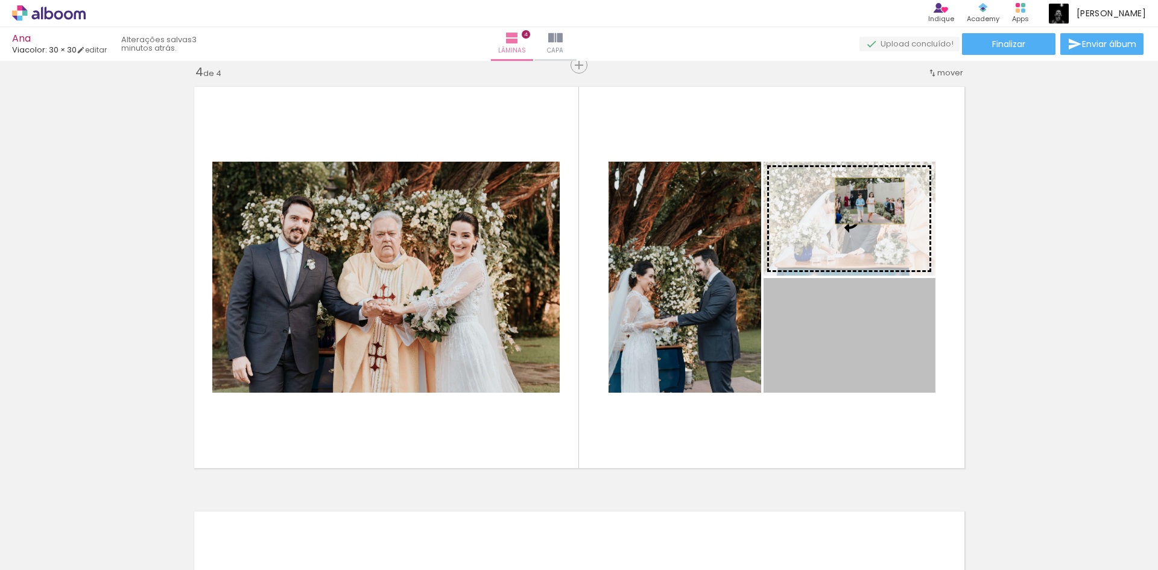
drag, startPoint x: 842, startPoint y: 349, endPoint x: 865, endPoint y: 201, distance: 150.1
click at [0, 0] on slot at bounding box center [0, 0] width 0 height 0
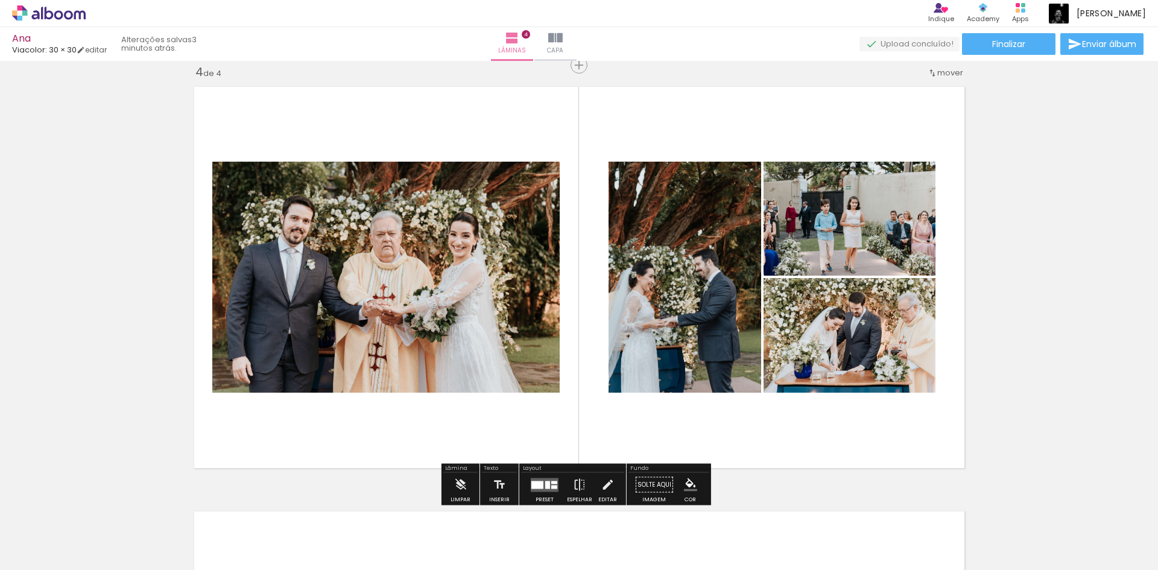
click at [665, 371] on quentale-photo at bounding box center [684, 277] width 153 height 231
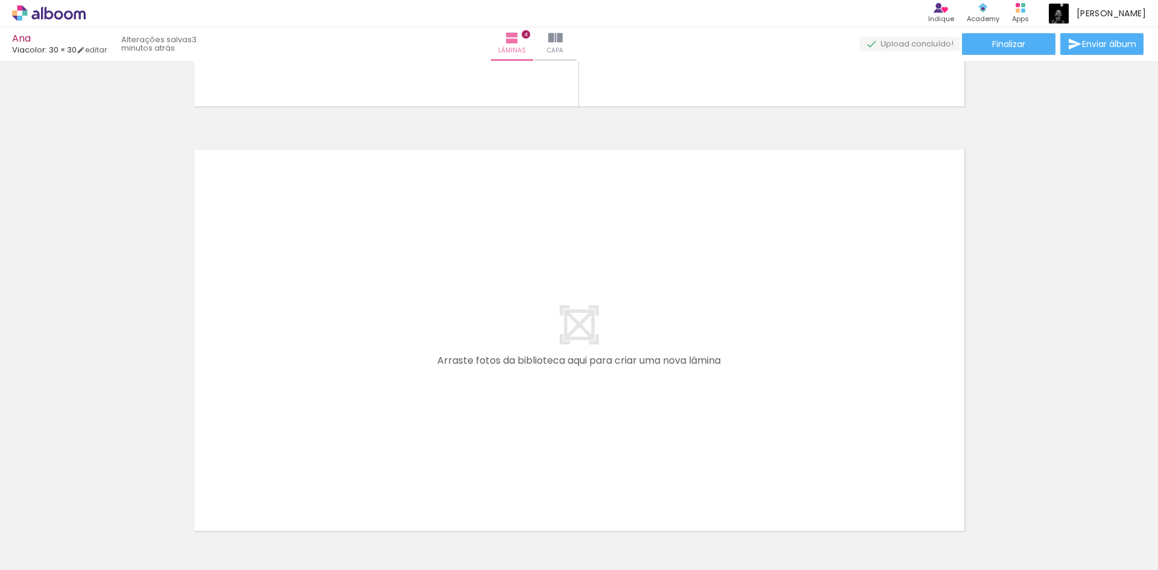
scroll to position [1711, 0]
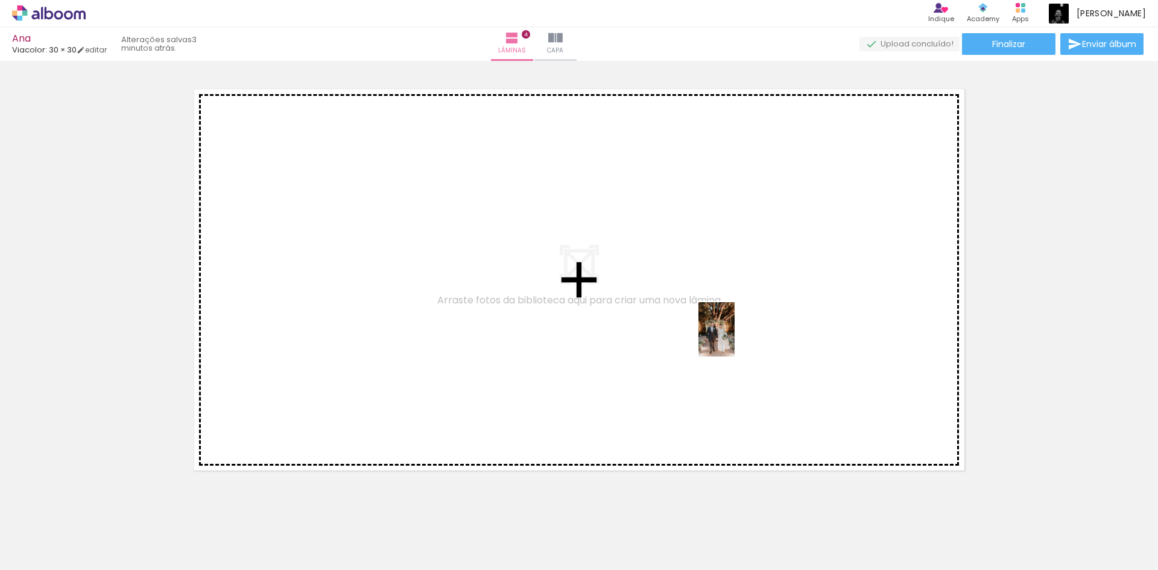
drag, startPoint x: 1122, startPoint y: 545, endPoint x: 737, endPoint y: 397, distance: 411.7
click at [707, 330] on quentale-workspace at bounding box center [579, 285] width 1158 height 570
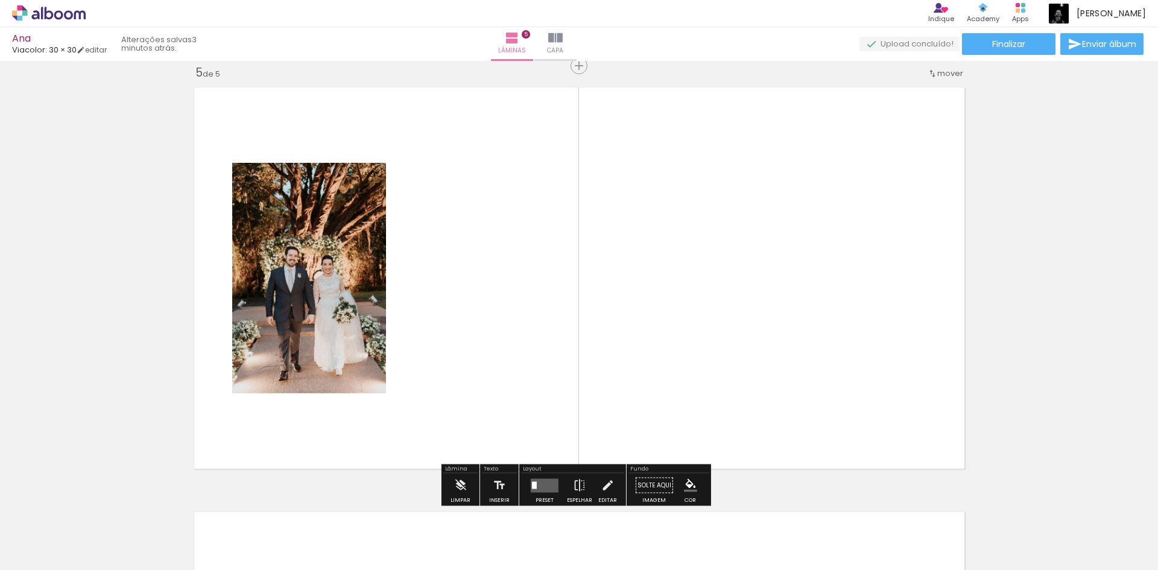
scroll to position [1714, 0]
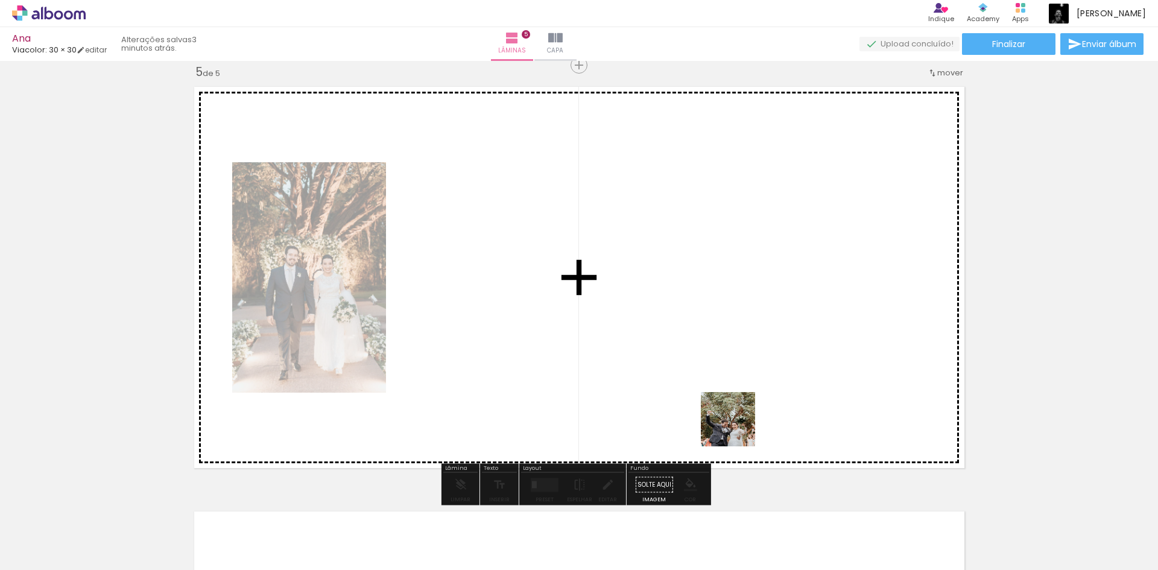
drag, startPoint x: 847, startPoint y: 538, endPoint x: 674, endPoint y: 362, distance: 246.9
click at [674, 362] on quentale-workspace at bounding box center [579, 285] width 1158 height 570
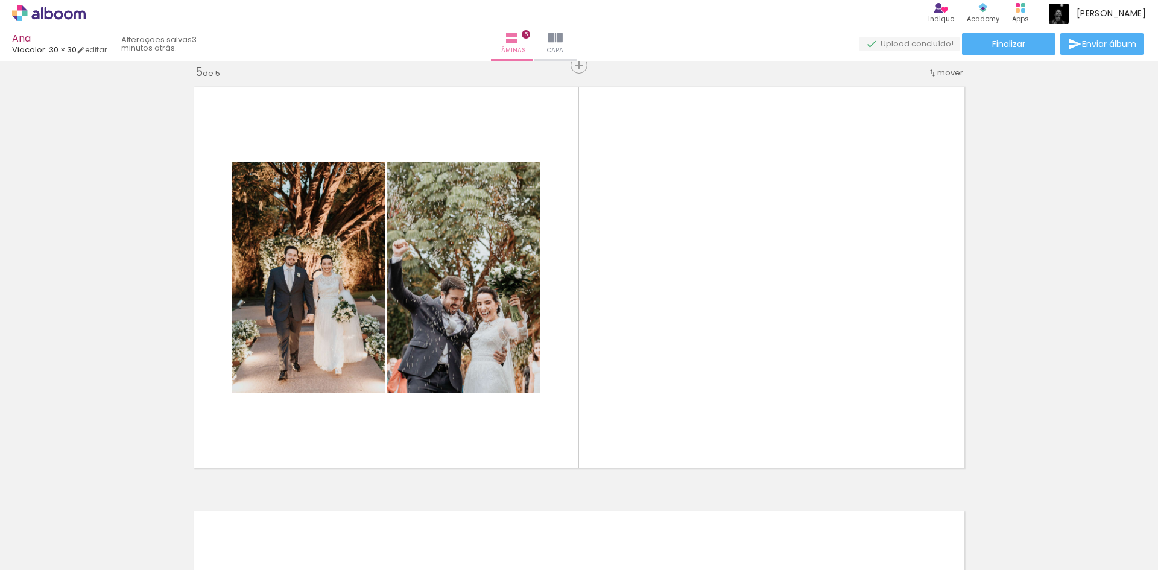
scroll to position [0, 5891]
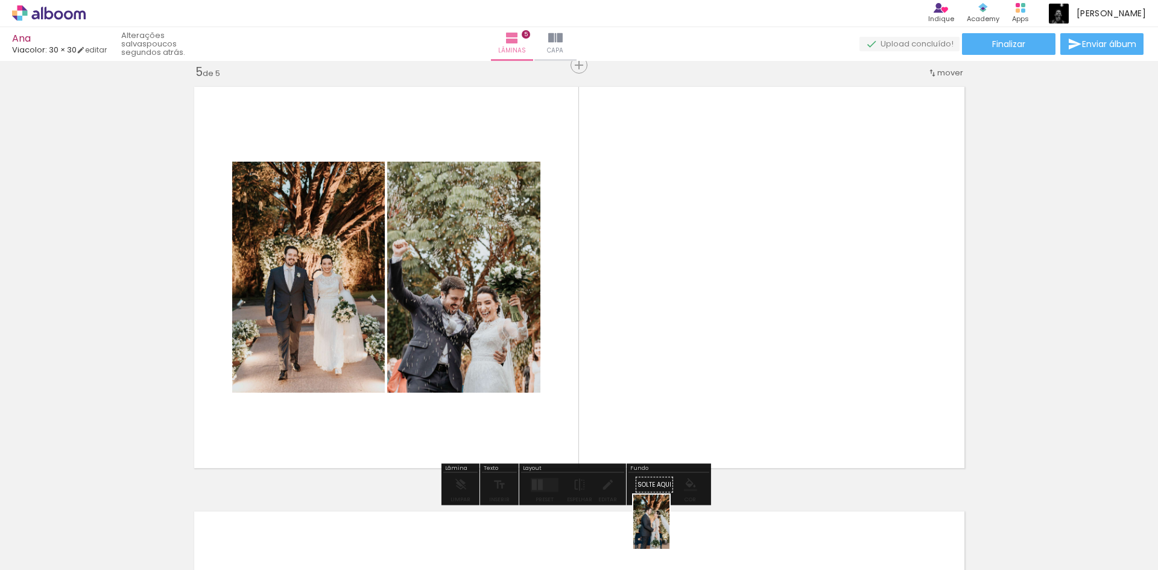
drag, startPoint x: 658, startPoint y: 547, endPoint x: 669, endPoint y: 531, distance: 19.9
click at [664, 531] on div at bounding box center [645, 529] width 40 height 60
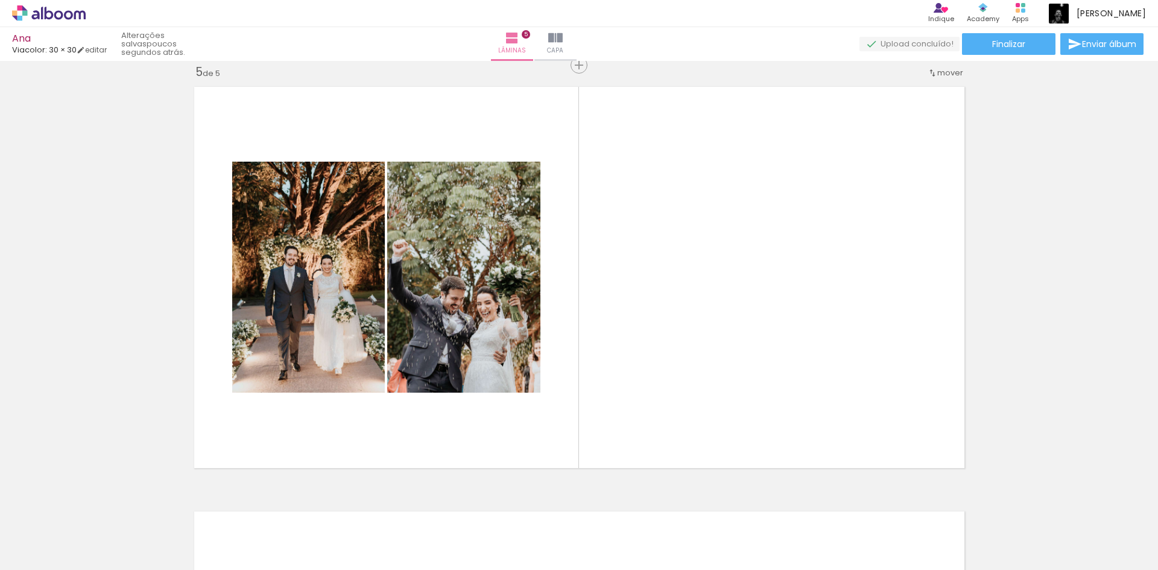
scroll to position [0, 5506]
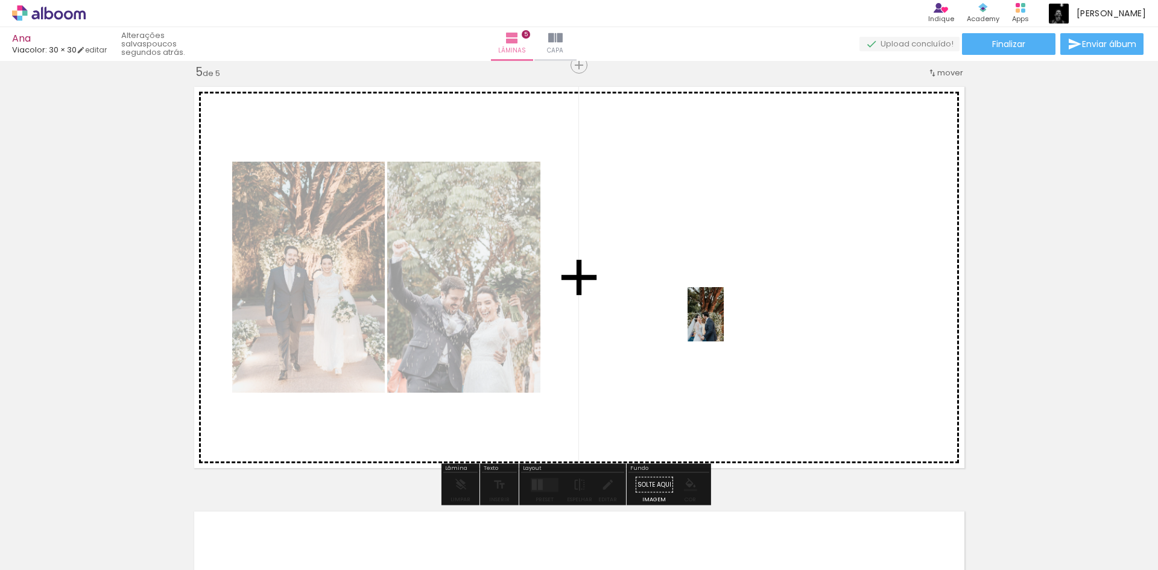
drag, startPoint x: 620, startPoint y: 540, endPoint x: 724, endPoint y: 323, distance: 240.6
click at [724, 323] on quentale-workspace at bounding box center [579, 285] width 1158 height 570
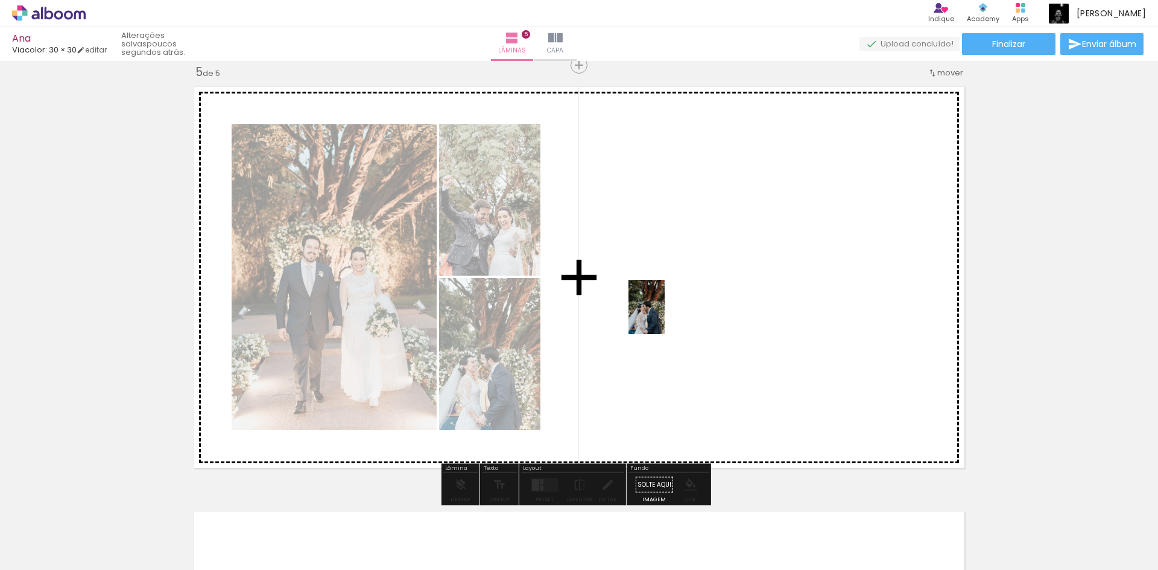
drag, startPoint x: 566, startPoint y: 531, endPoint x: 664, endPoint y: 316, distance: 236.1
click at [664, 316] on quentale-workspace at bounding box center [579, 285] width 1158 height 570
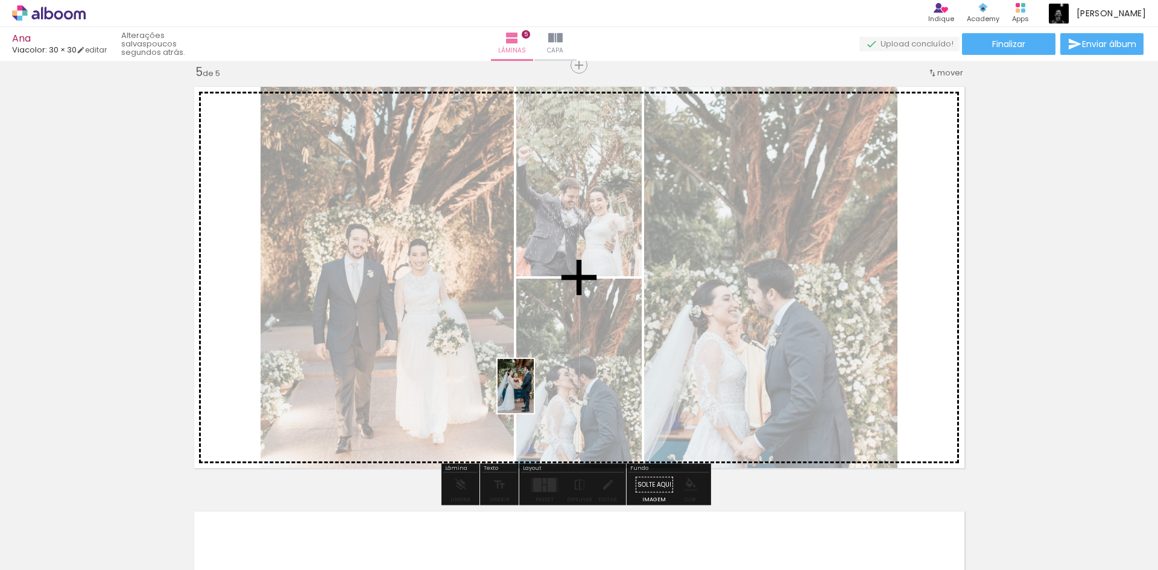
drag, startPoint x: 423, startPoint y: 530, endPoint x: 547, endPoint y: 372, distance: 201.0
click at [547, 372] on quentale-workspace at bounding box center [579, 285] width 1158 height 570
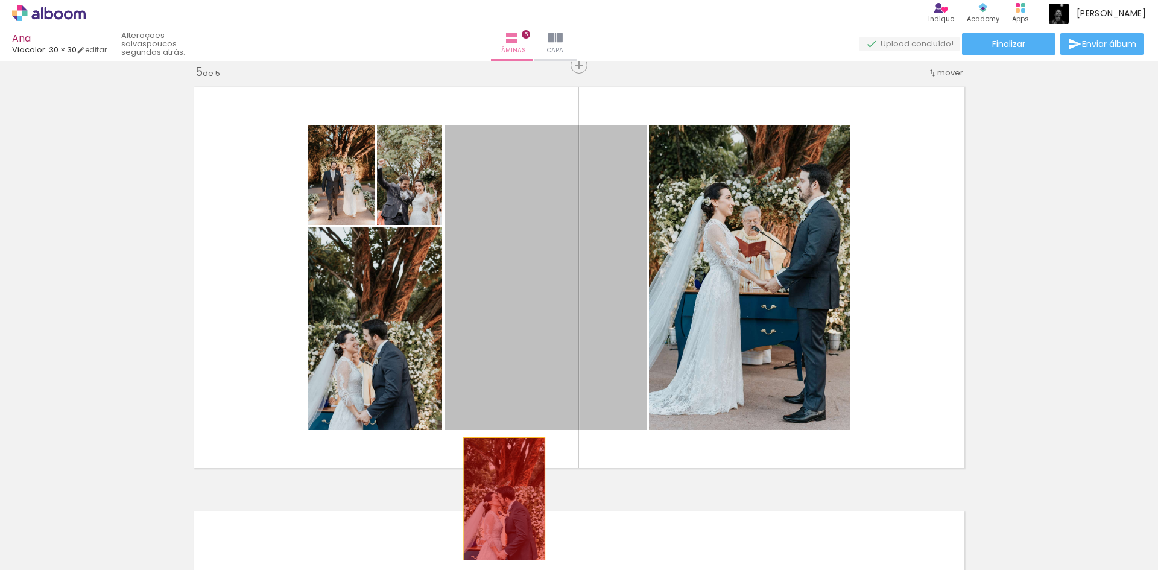
drag, startPoint x: 549, startPoint y: 366, endPoint x: 499, endPoint y: 499, distance: 141.6
click at [499, 499] on quentale-workspace at bounding box center [579, 285] width 1158 height 570
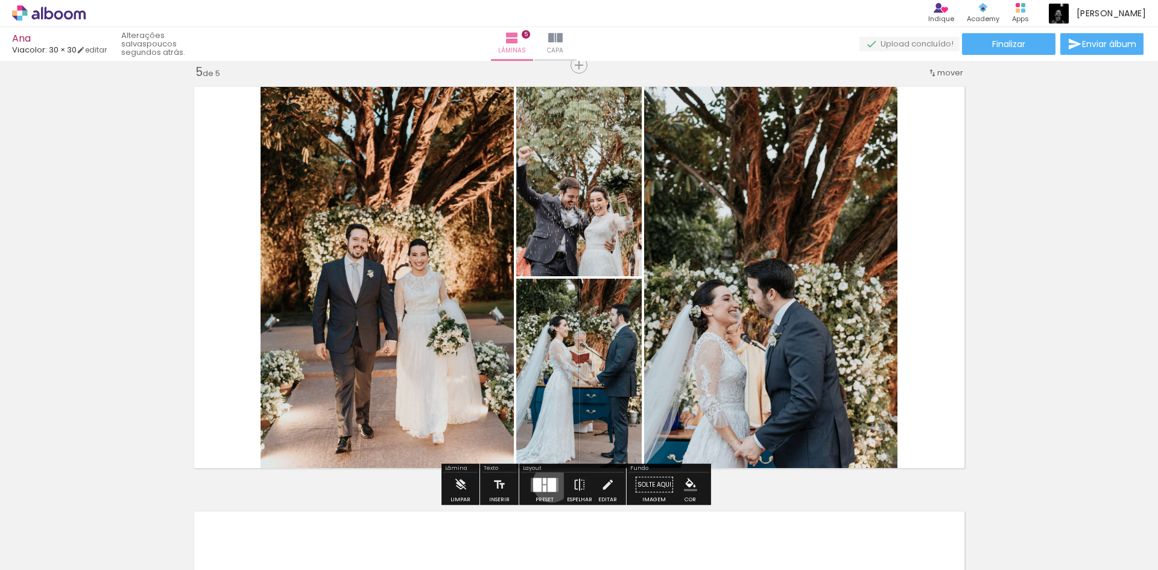
click at [549, 483] on div at bounding box center [551, 485] width 8 height 14
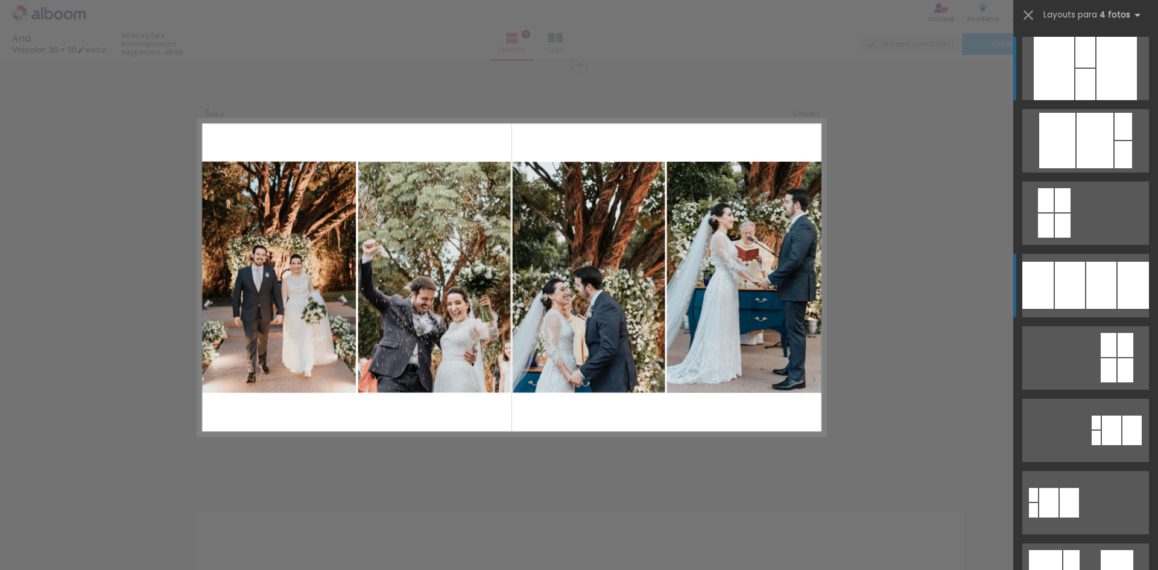
click at [1127, 286] on div at bounding box center [1132, 285] width 31 height 47
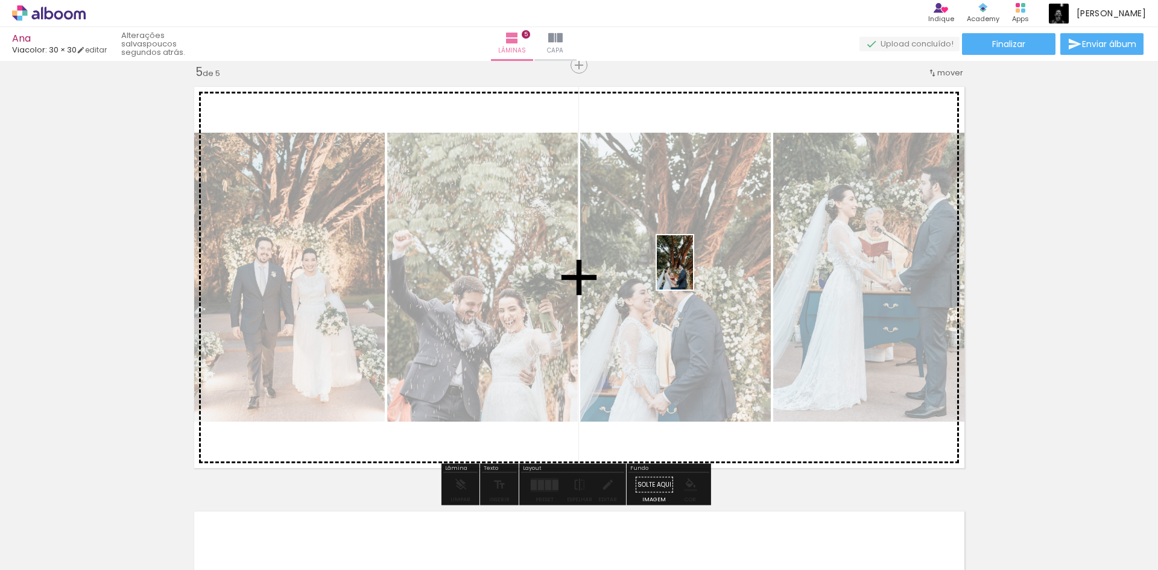
drag, startPoint x: 497, startPoint y: 535, endPoint x: 693, endPoint y: 271, distance: 328.9
click at [693, 271] on quentale-workspace at bounding box center [579, 285] width 1158 height 570
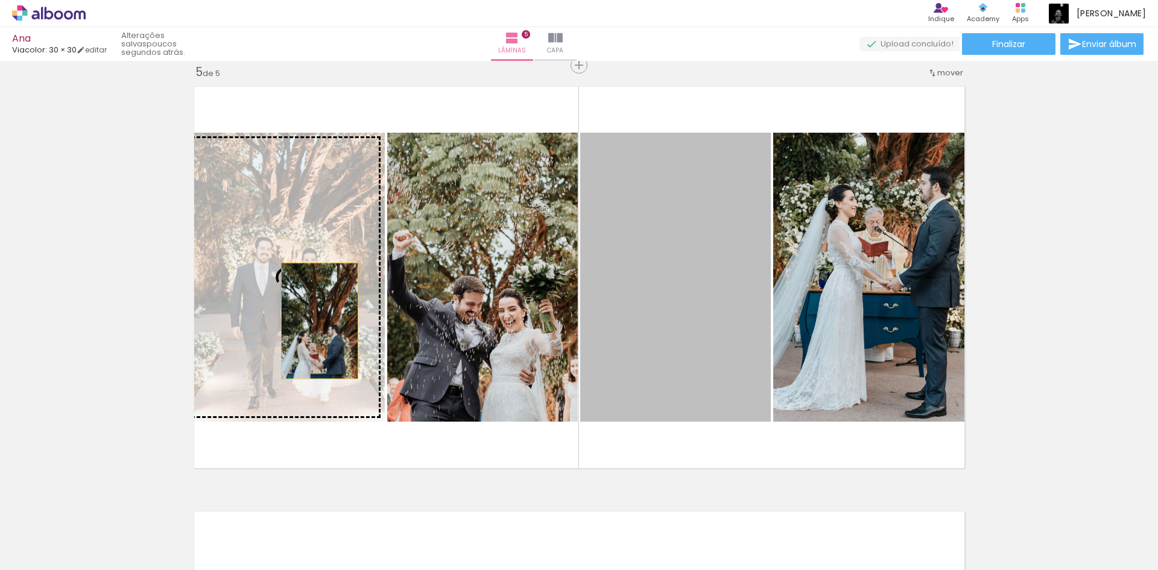
drag, startPoint x: 672, startPoint y: 341, endPoint x: 314, endPoint y: 321, distance: 359.3
click at [0, 0] on slot at bounding box center [0, 0] width 0 height 0
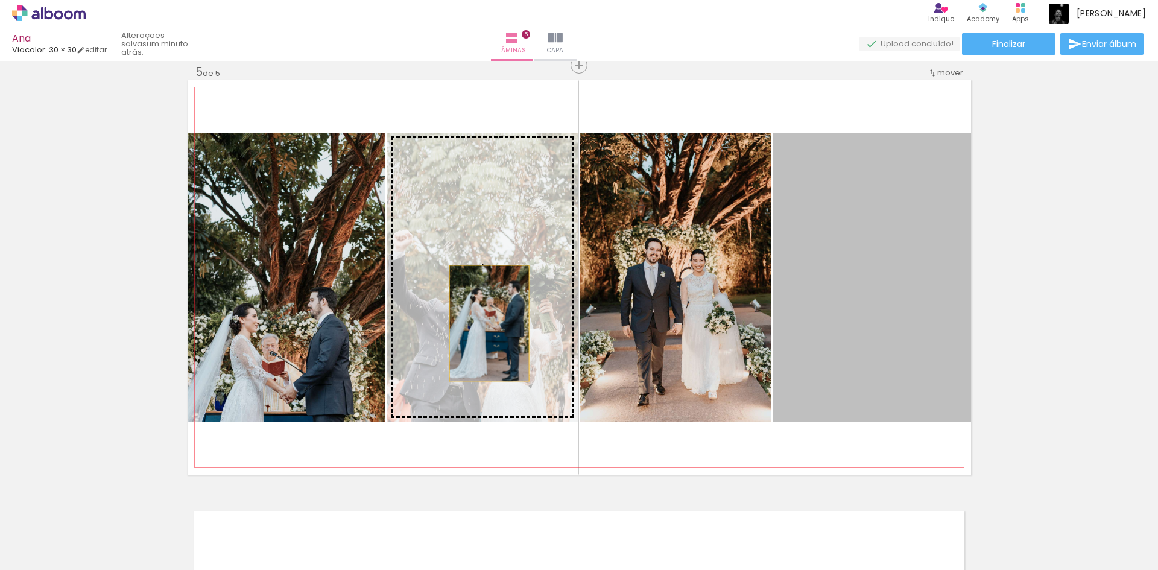
drag, startPoint x: 822, startPoint y: 316, endPoint x: 486, endPoint y: 323, distance: 336.5
click at [0, 0] on slot at bounding box center [0, 0] width 0 height 0
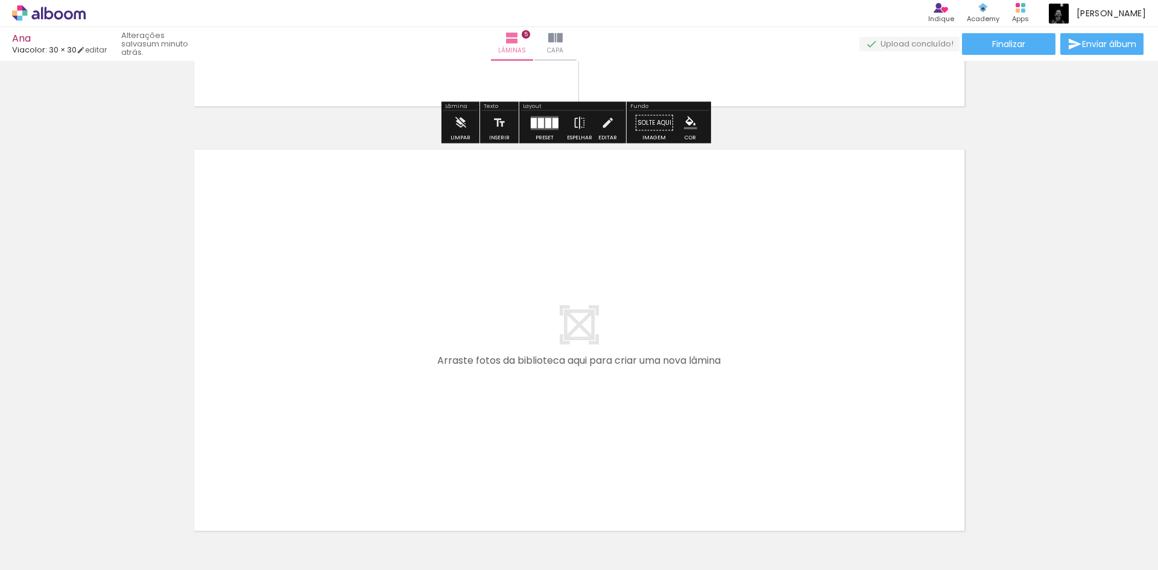
scroll to position [1894, 0]
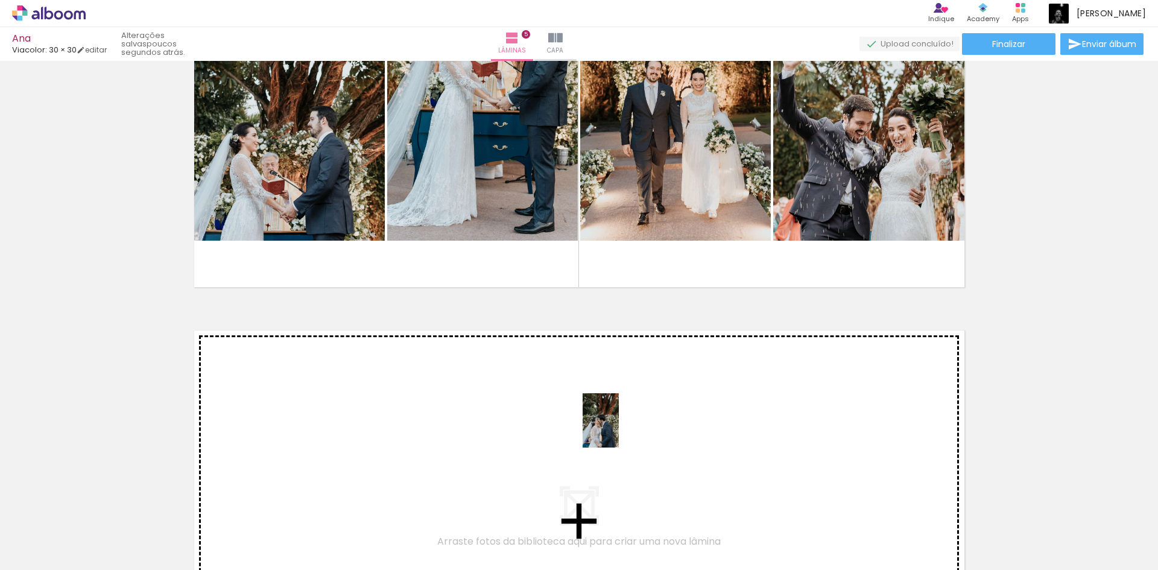
drag, startPoint x: 558, startPoint y: 537, endPoint x: 619, endPoint y: 429, distance: 123.1
click at [619, 429] on quentale-workspace at bounding box center [579, 285] width 1158 height 570
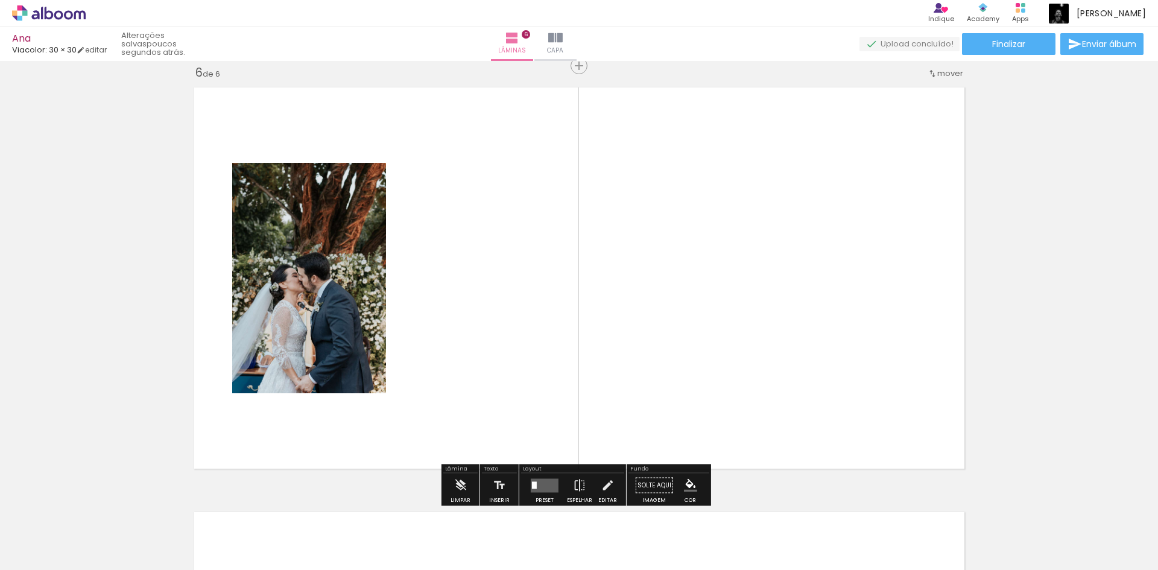
scroll to position [2138, 0]
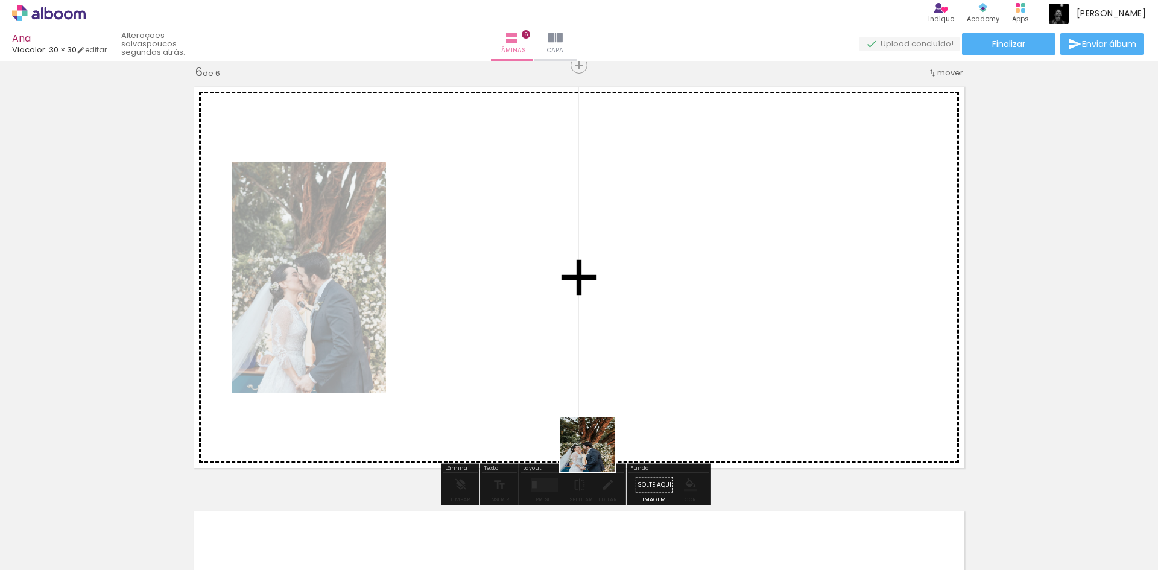
drag, startPoint x: 629, startPoint y: 533, endPoint x: 591, endPoint y: 434, distance: 106.7
click at [591, 434] on quentale-workspace at bounding box center [579, 285] width 1158 height 570
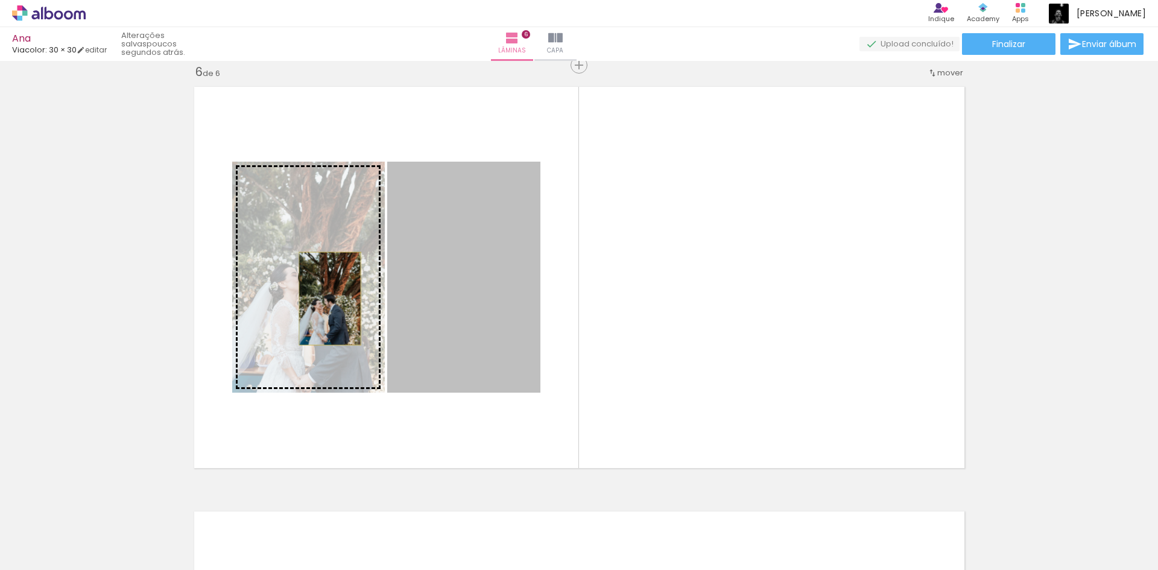
drag, startPoint x: 478, startPoint y: 325, endPoint x: 325, endPoint y: 298, distance: 155.4
click at [0, 0] on slot at bounding box center [0, 0] width 0 height 0
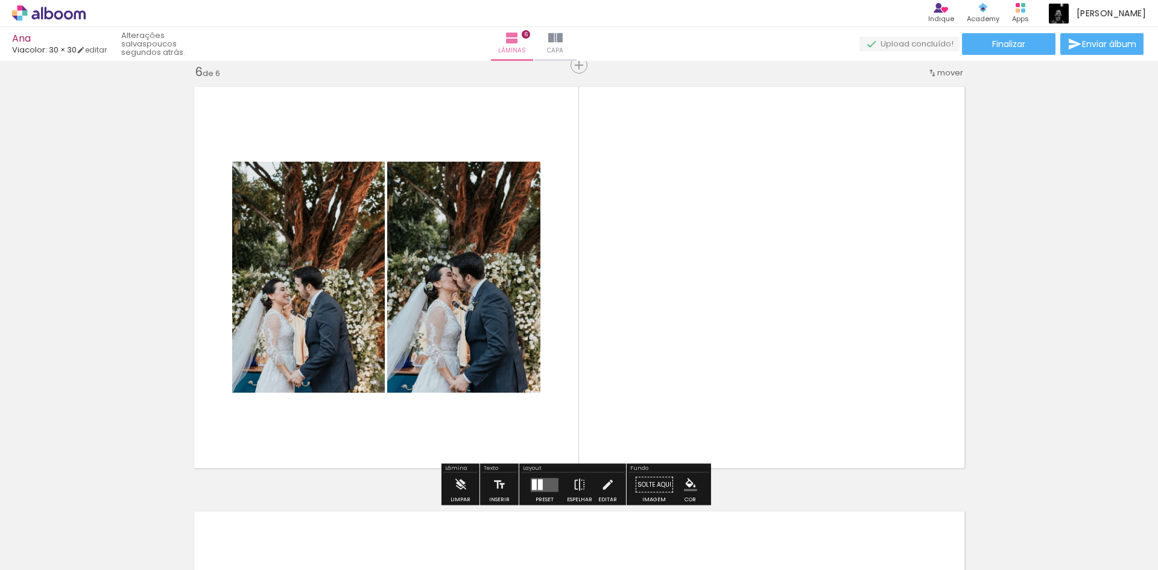
scroll to position [0, 5811]
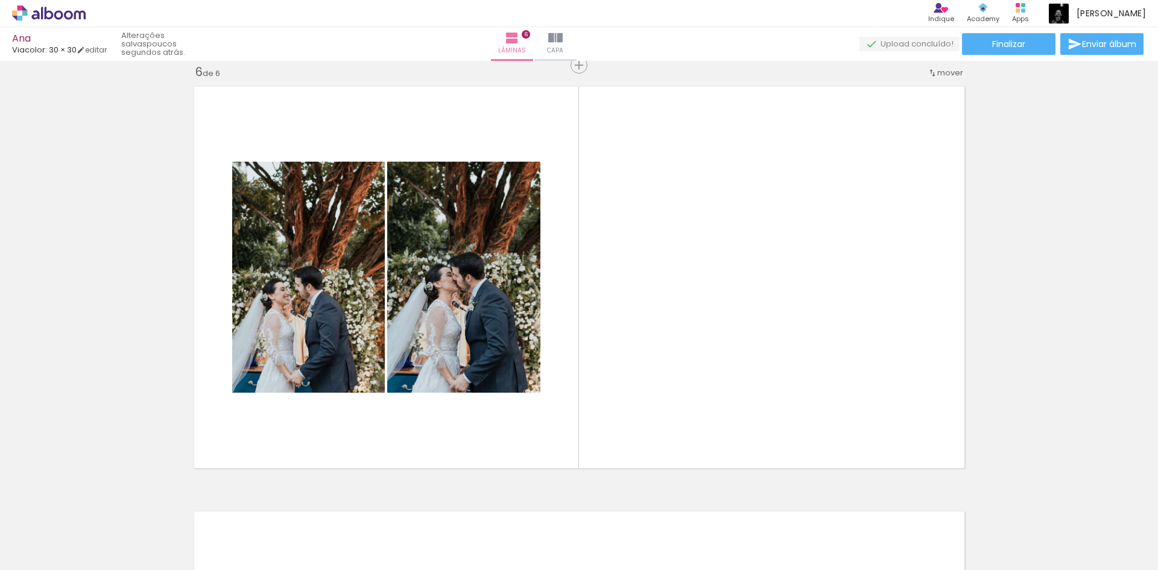
scroll to position [0, 5811]
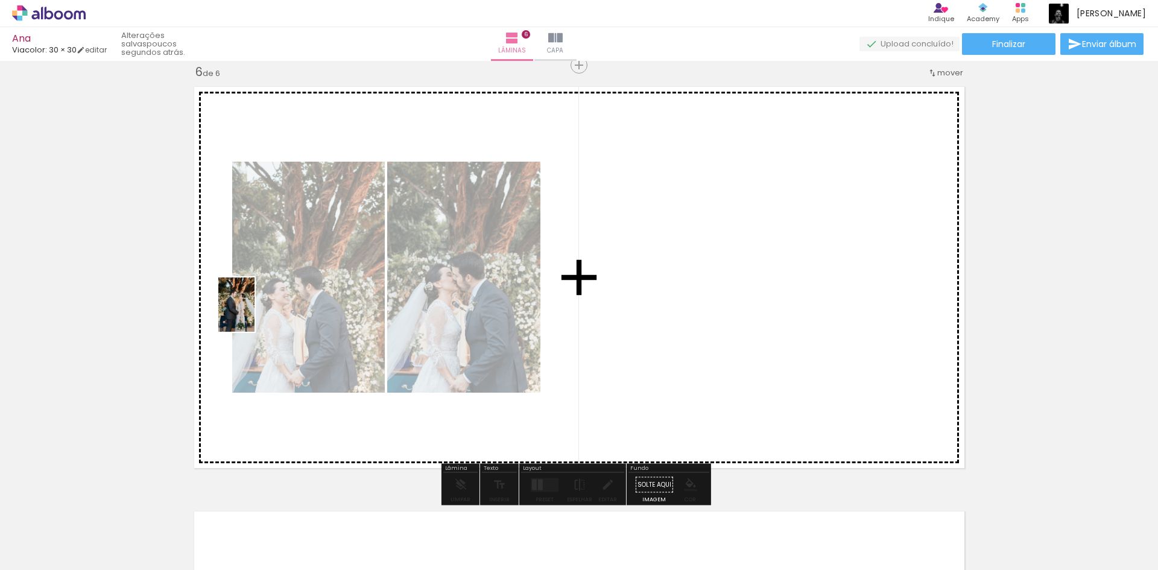
drag, startPoint x: 727, startPoint y: 544, endPoint x: 257, endPoint y: 314, distance: 522.9
click at [257, 314] on quentale-workspace at bounding box center [579, 285] width 1158 height 570
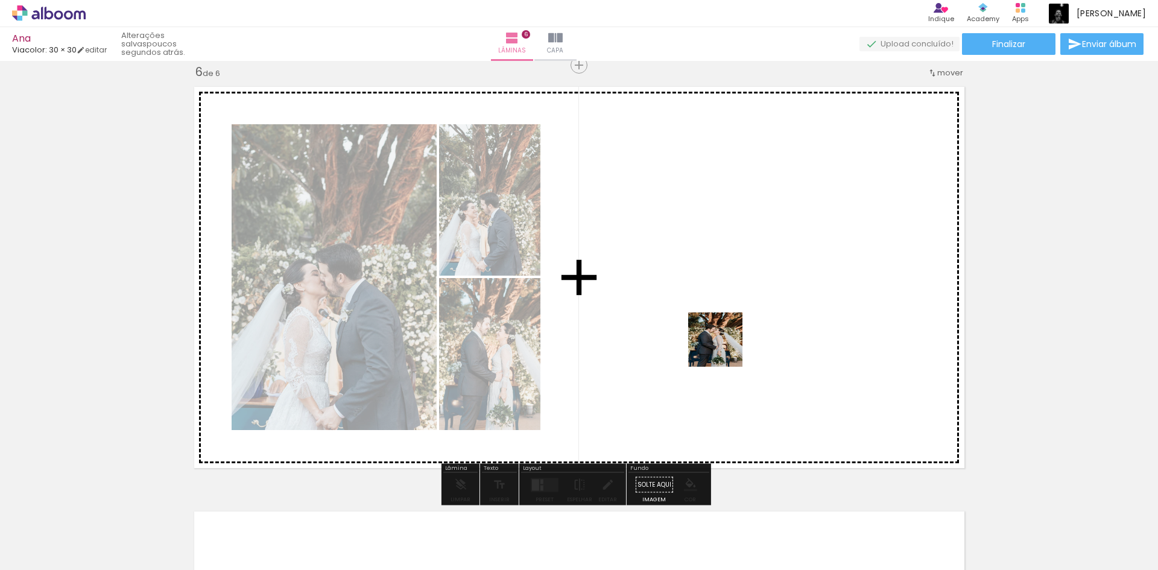
drag, startPoint x: 799, startPoint y: 542, endPoint x: 724, endPoint y: 349, distance: 207.5
click at [724, 349] on quentale-workspace at bounding box center [579, 285] width 1158 height 570
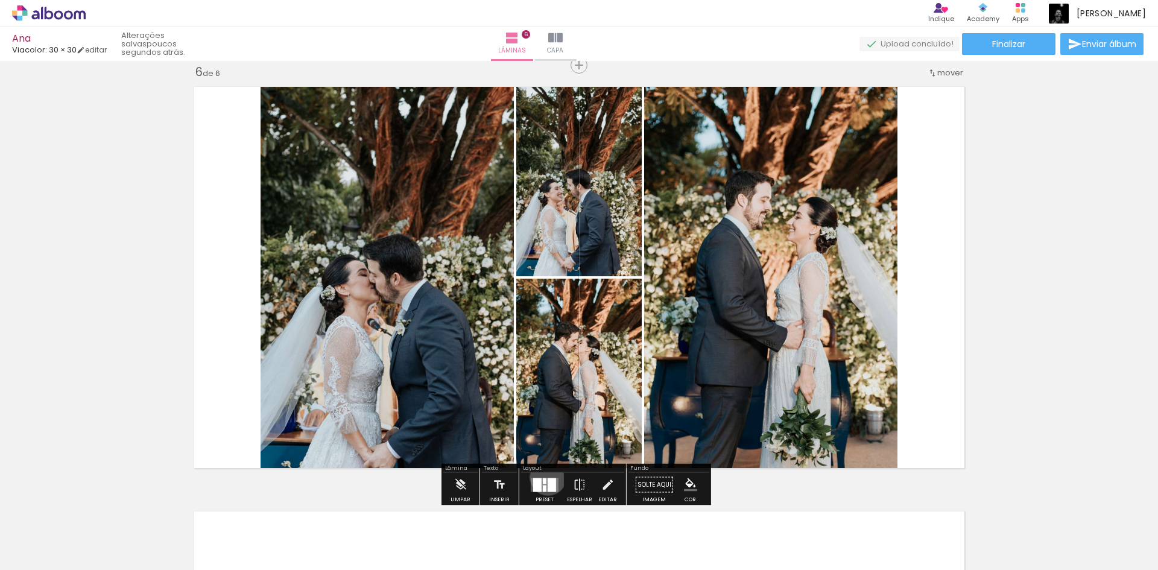
click at [545, 477] on div at bounding box center [544, 485] width 33 height 24
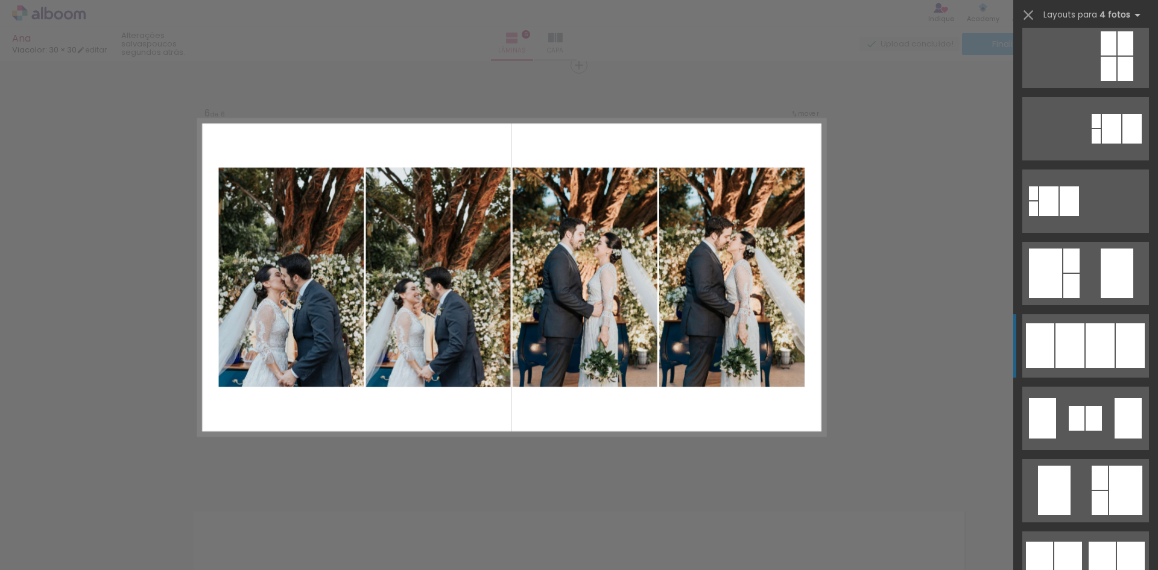
scroll to position [422, 0]
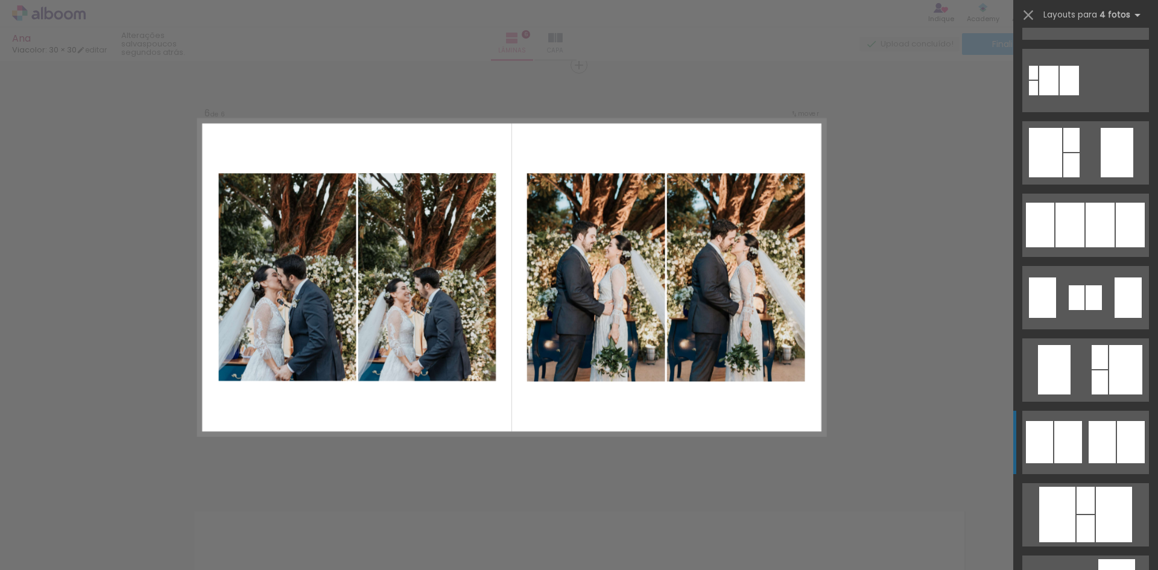
click at [1099, 461] on div at bounding box center [1101, 442] width 27 height 42
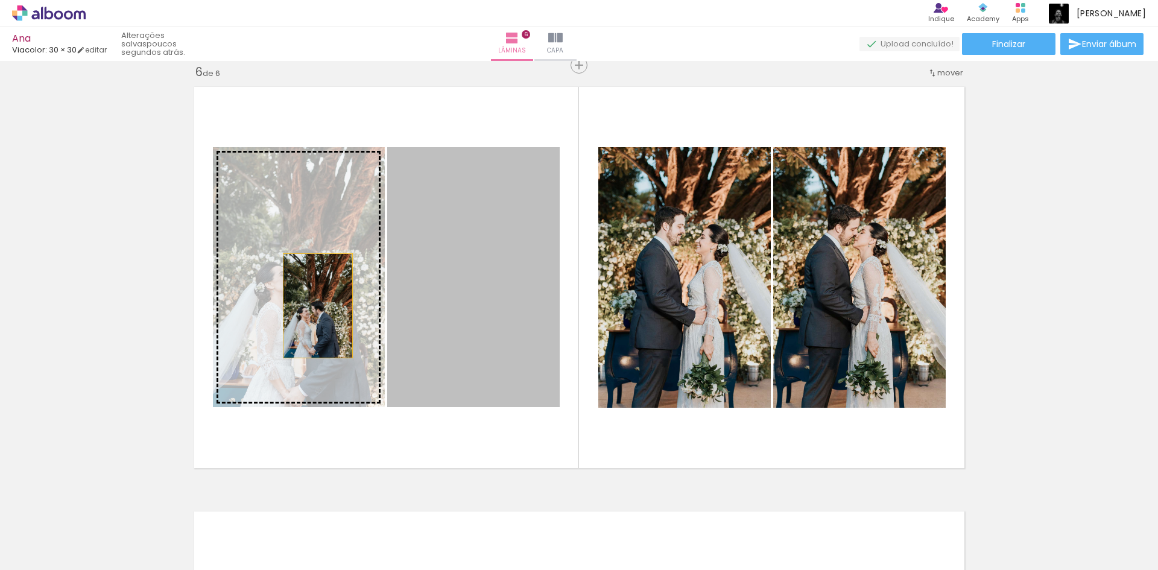
drag, startPoint x: 455, startPoint y: 357, endPoint x: 313, endPoint y: 306, distance: 151.2
click at [0, 0] on slot at bounding box center [0, 0] width 0 height 0
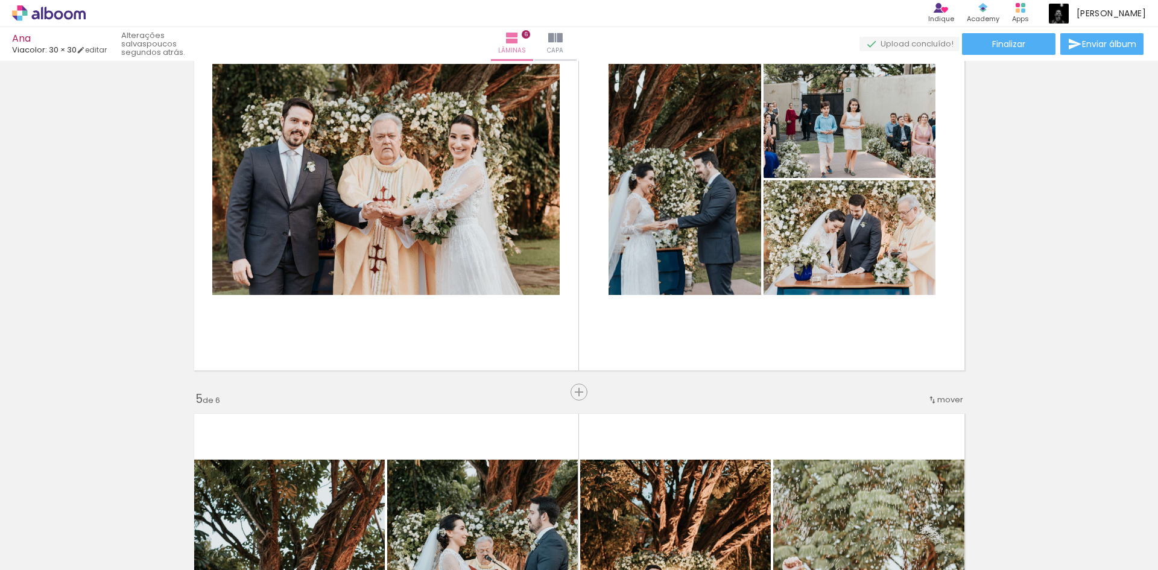
scroll to position [1266, 0]
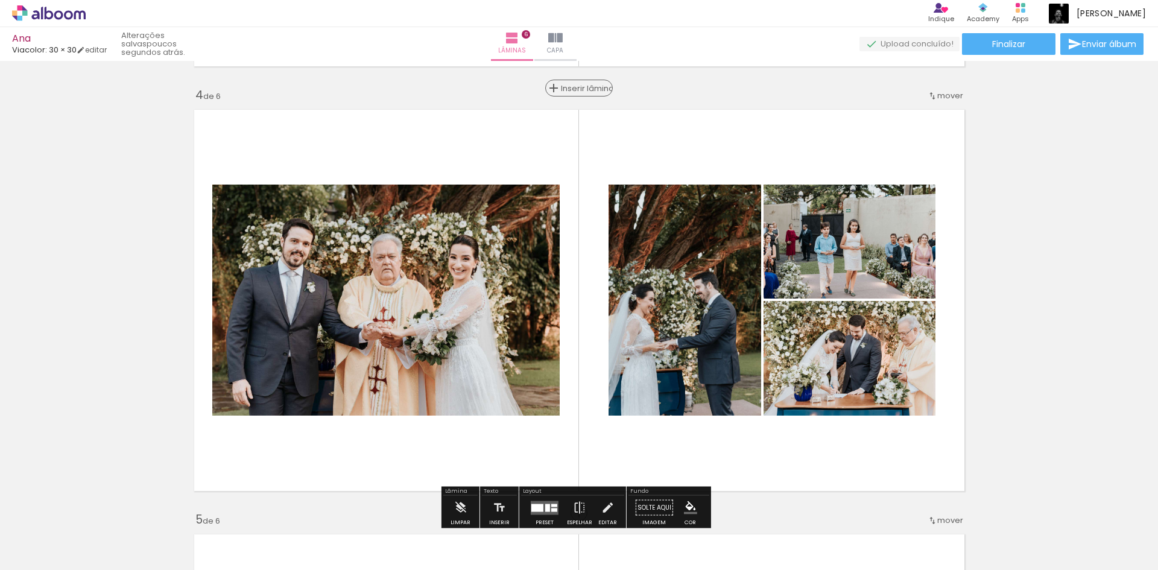
click at [579, 90] on span "Inserir lâmina" at bounding box center [584, 88] width 47 height 8
